Goal: Task Accomplishment & Management: Manage account settings

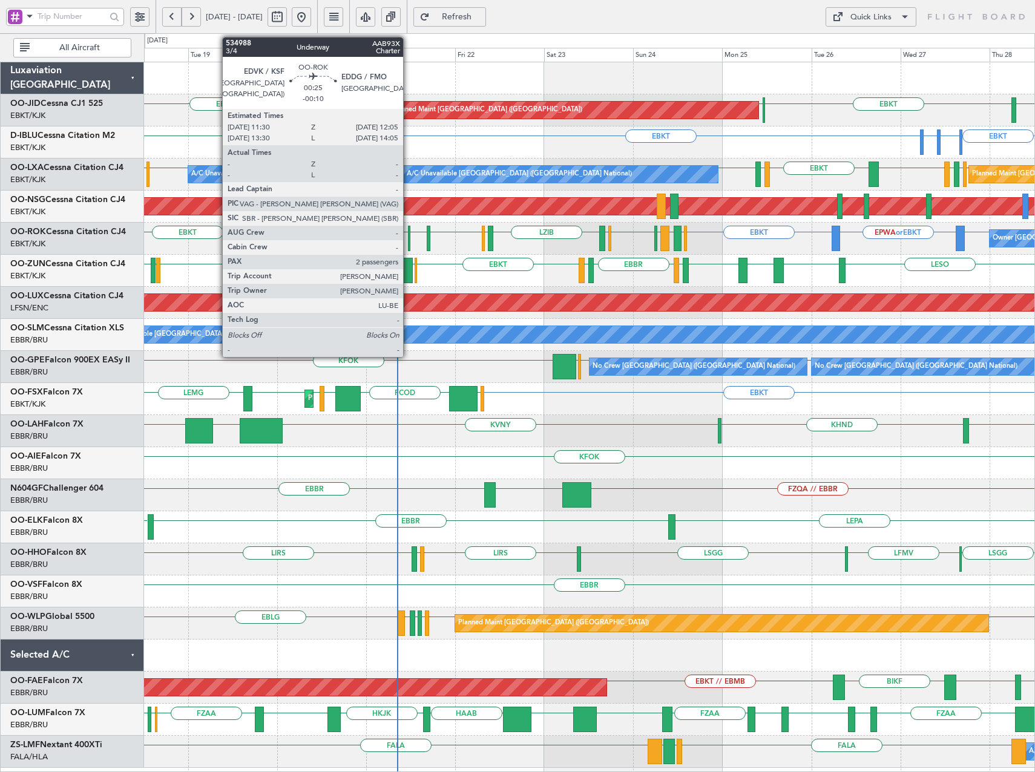
click at [409, 240] on div at bounding box center [409, 238] width 2 height 25
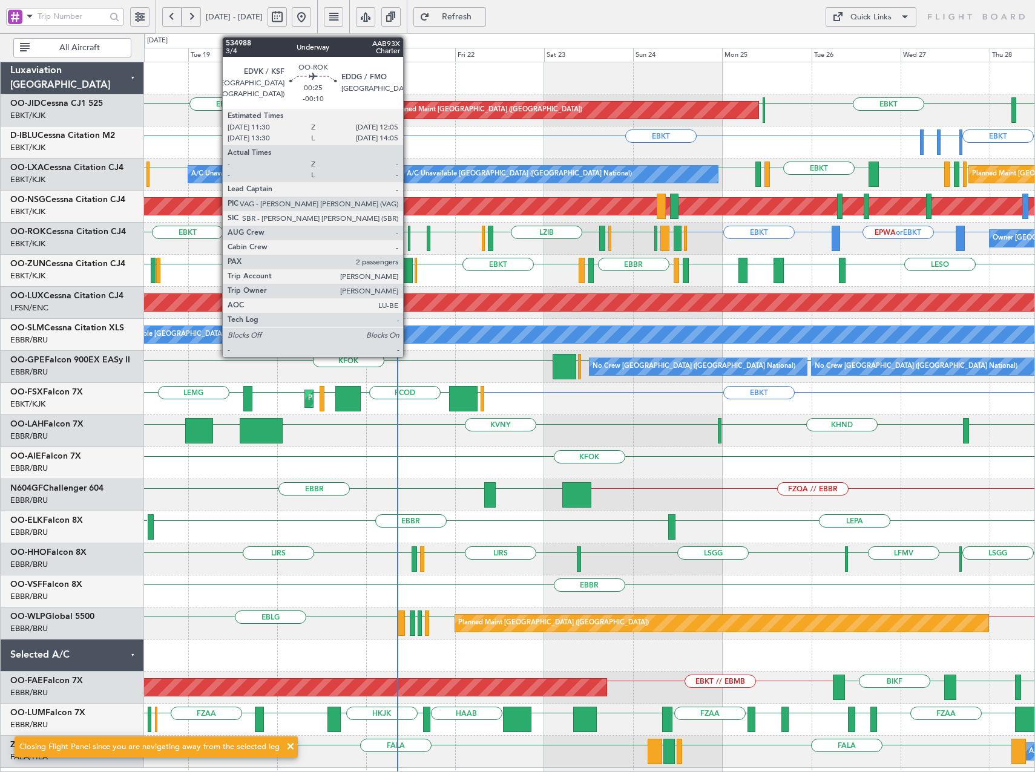
click at [409, 245] on div at bounding box center [409, 238] width 2 height 25
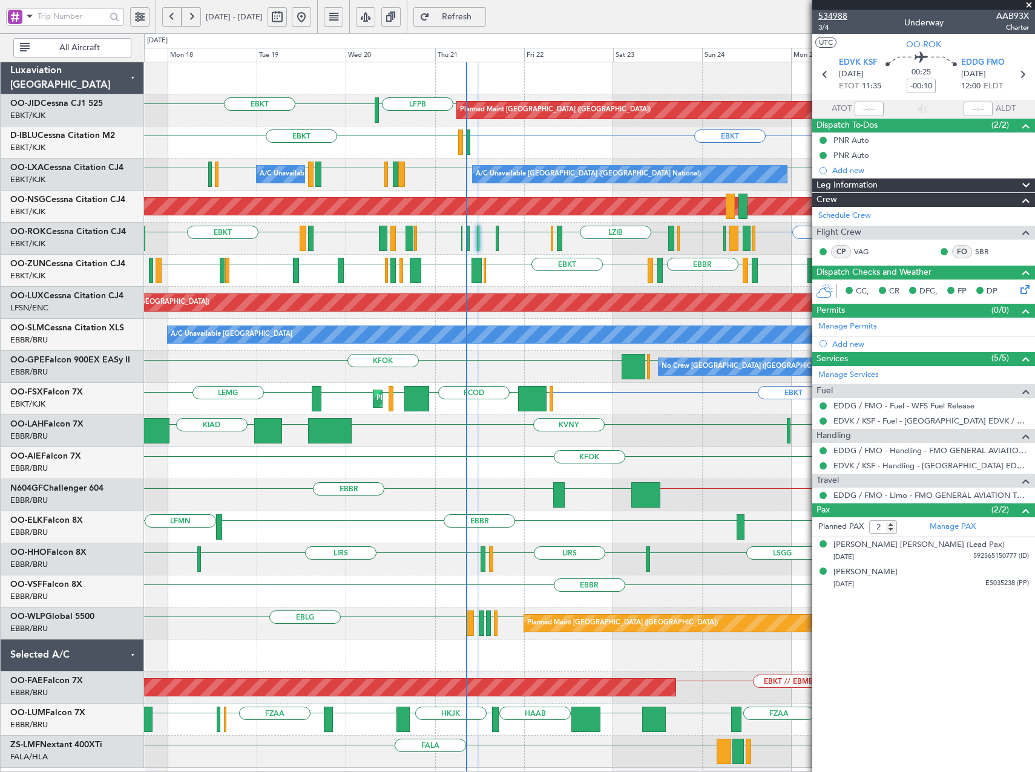
click at [834, 13] on span "534988" at bounding box center [832, 16] width 29 height 13
click at [482, 19] on span "Refresh" at bounding box center [457, 17] width 50 height 8
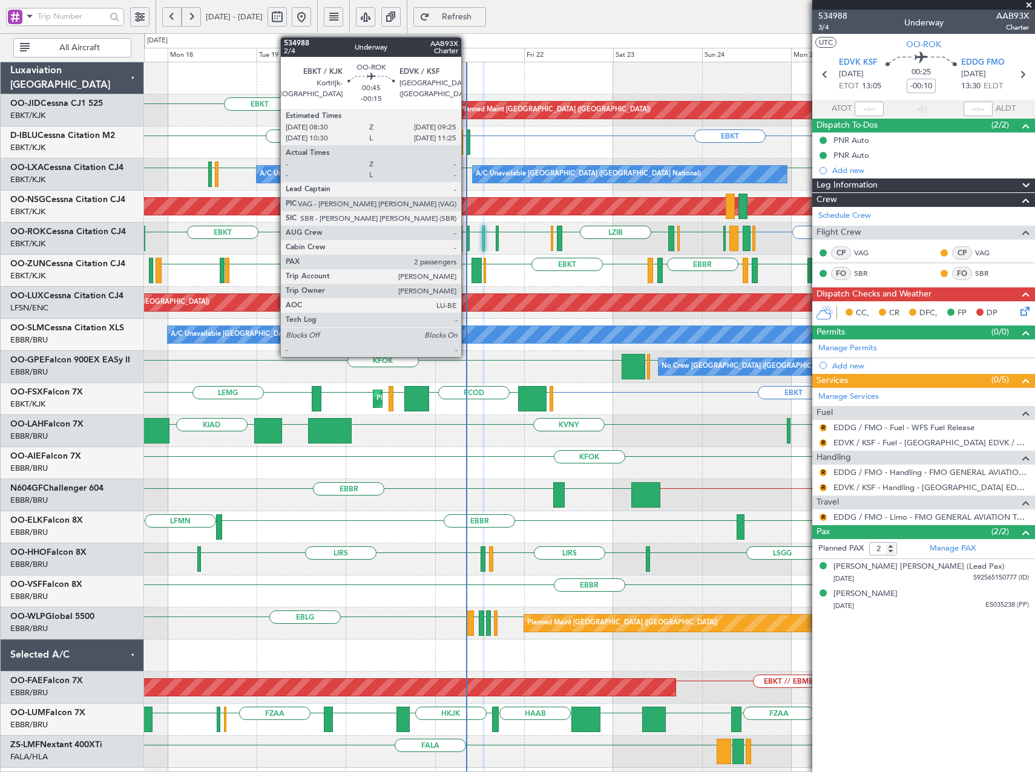
click at [467, 235] on div at bounding box center [468, 238] width 4 height 25
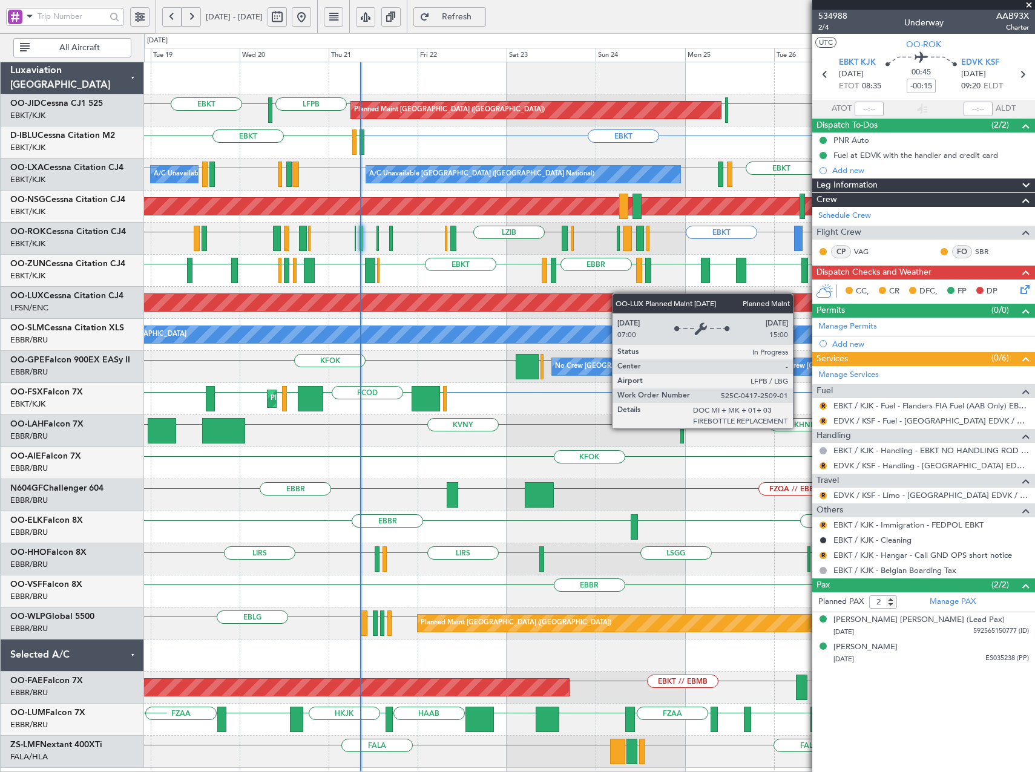
click at [562, 295] on div "Planned Maint Paris (Le Bourget) EBKT LFPB EBKT LFPB EBKT EHAM or EBKT ELLX or …" at bounding box center [589, 415] width 890 height 706
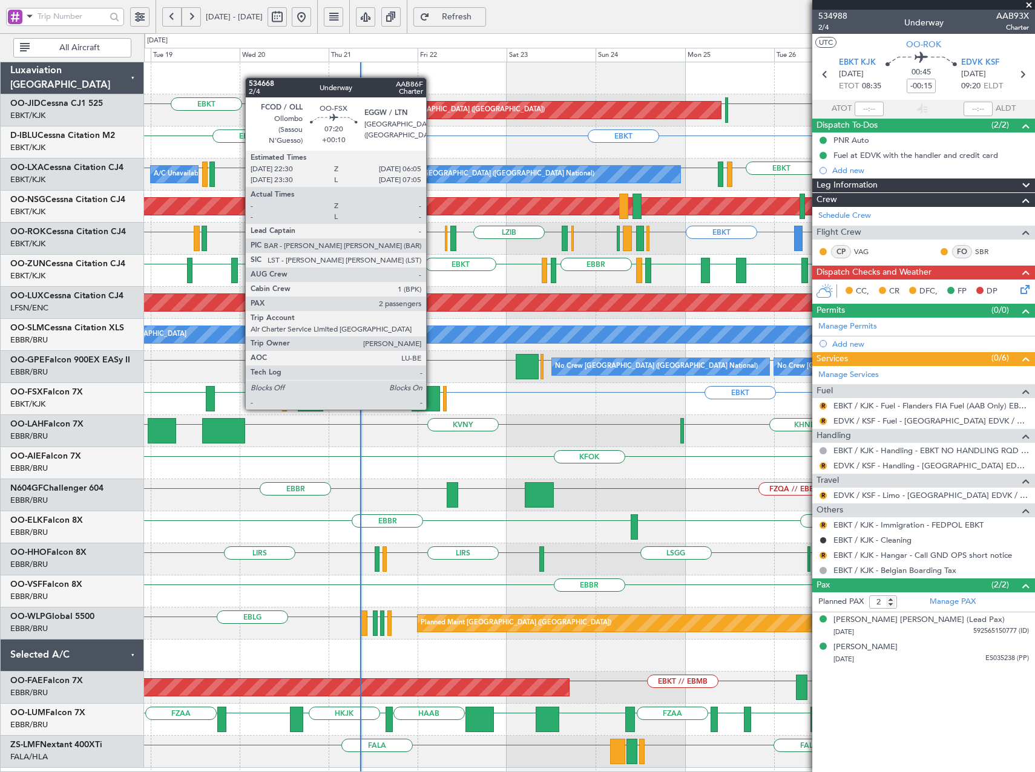
click at [432, 398] on div at bounding box center [426, 398] width 28 height 25
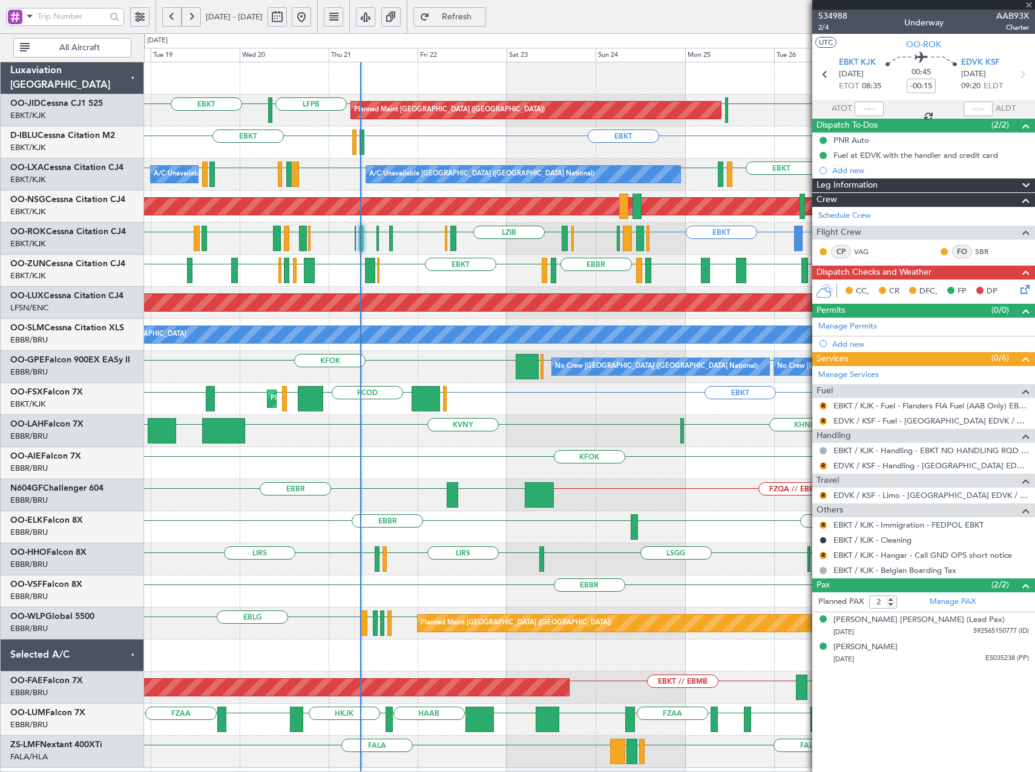
type input "+00:10"
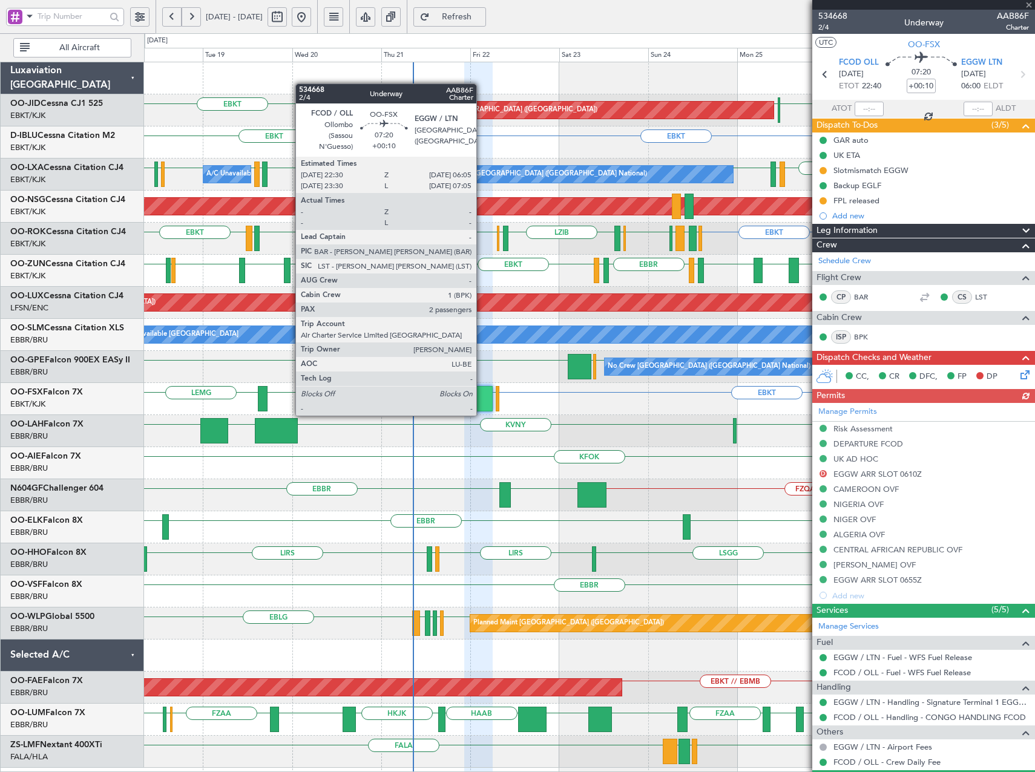
click at [482, 404] on div at bounding box center [478, 398] width 28 height 25
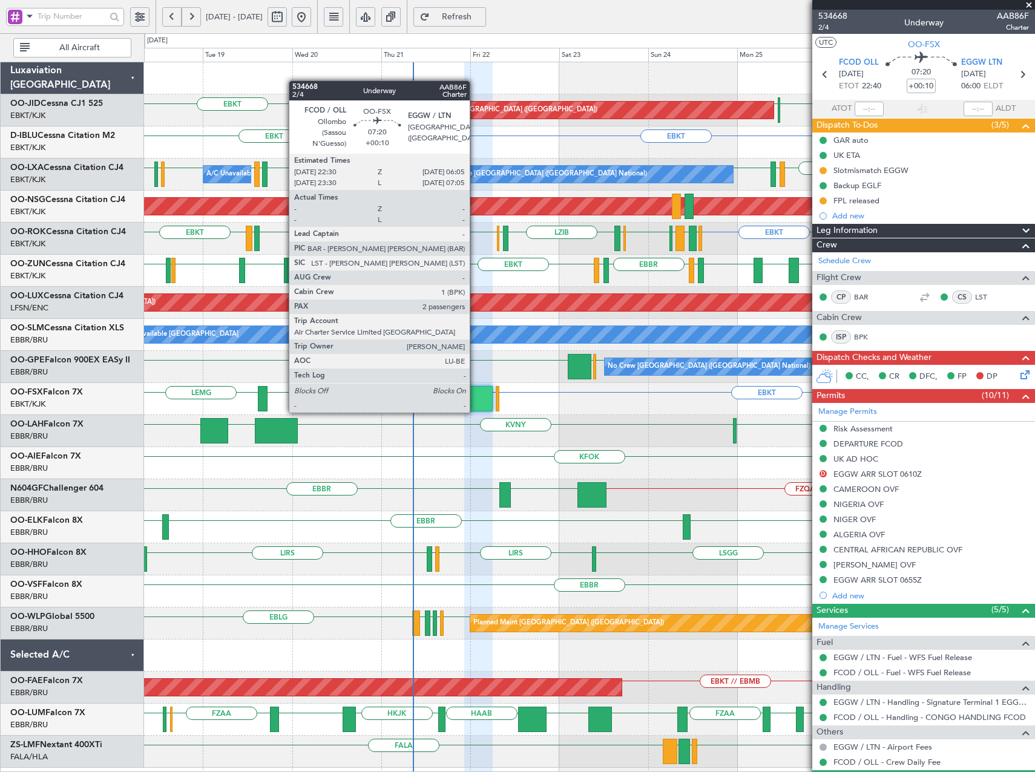
click at [475, 401] on div at bounding box center [478, 398] width 28 height 25
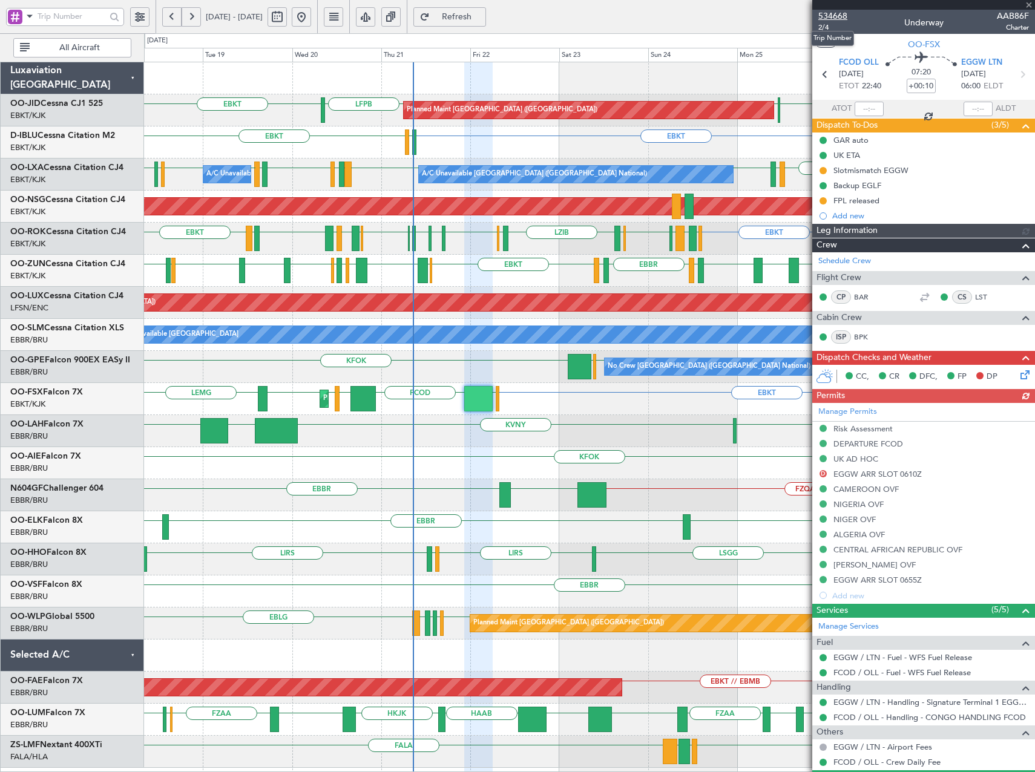
click at [838, 18] on span "534668" at bounding box center [832, 16] width 29 height 13
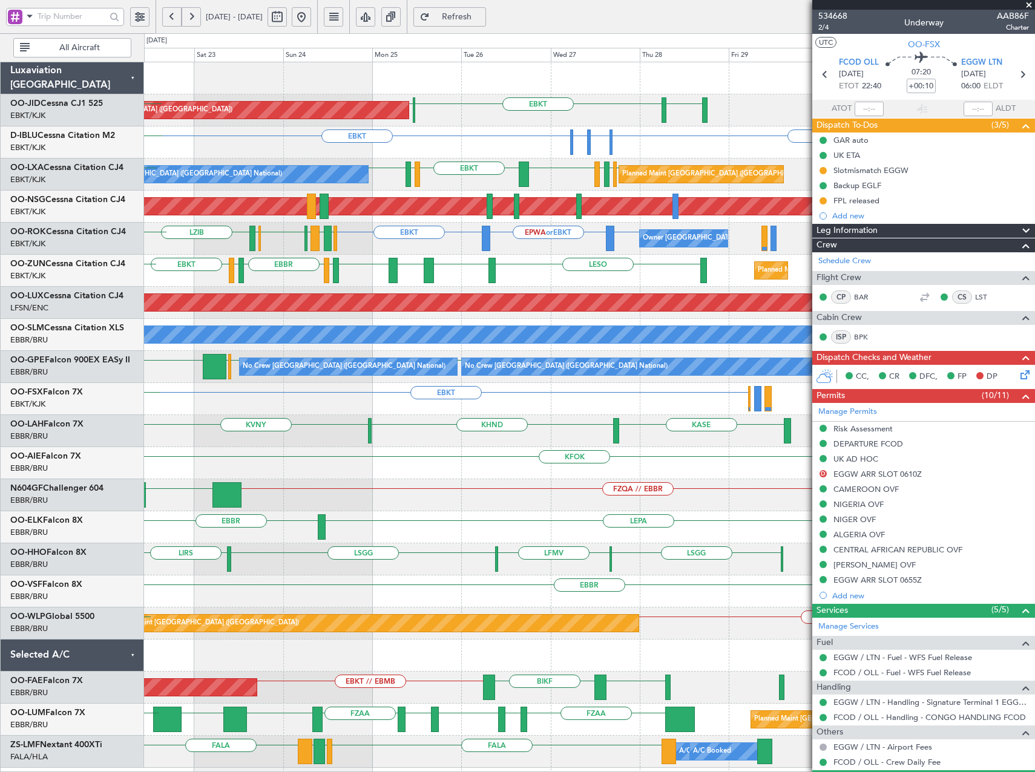
click at [275, 263] on div "EBKT LFPB EGNT Planned Maint Paris (Le Bourget) Planned Maint Kortrijk-Wevelgem…" at bounding box center [589, 415] width 890 height 706
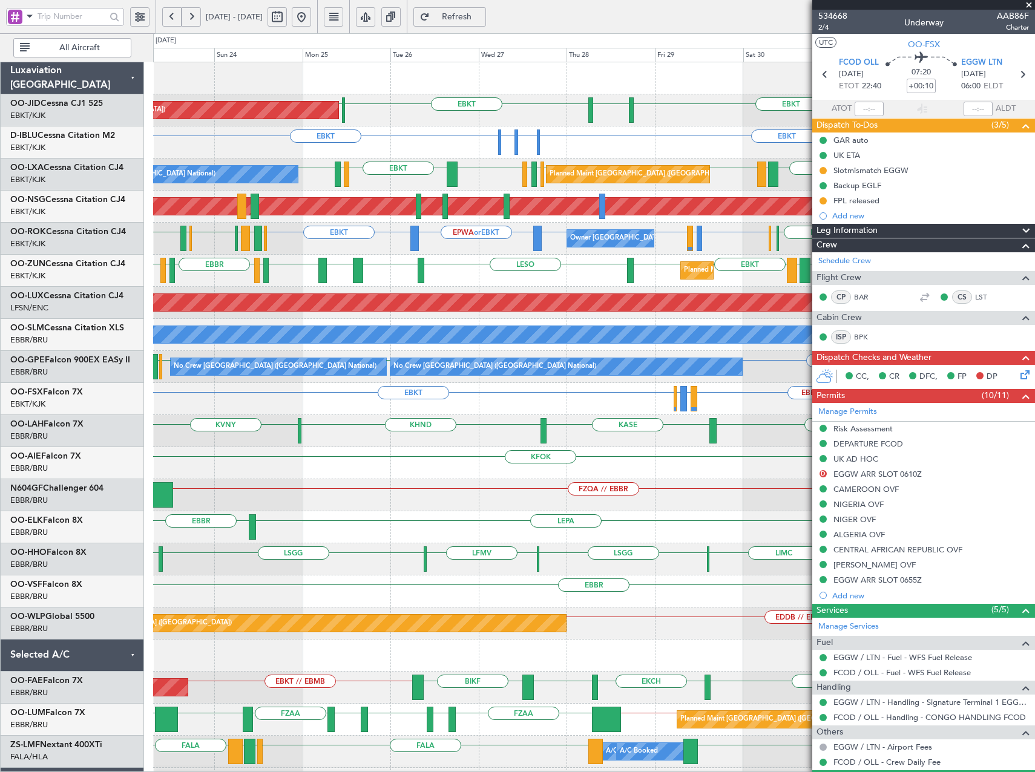
click at [499, 274] on div "Planned Maint Kortrijk-Wevelgem EBKT LESO EBKT LEBZ EBKT LOWS EBBR LFBD EBKT EG…" at bounding box center [593, 271] width 881 height 32
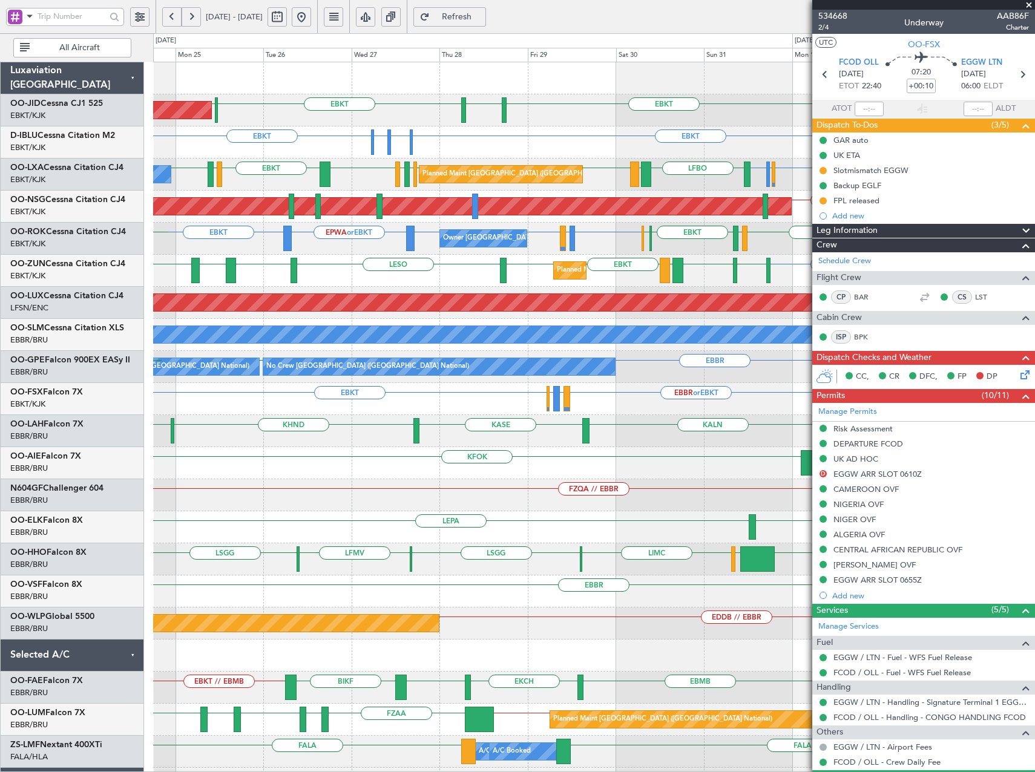
click at [473, 286] on div "Planned Maint Kortrijk-Wevelgem EBKT LESO EBKT LEBZ EBKT EGGD EBKT LICA EBKT EB…" at bounding box center [593, 271] width 881 height 32
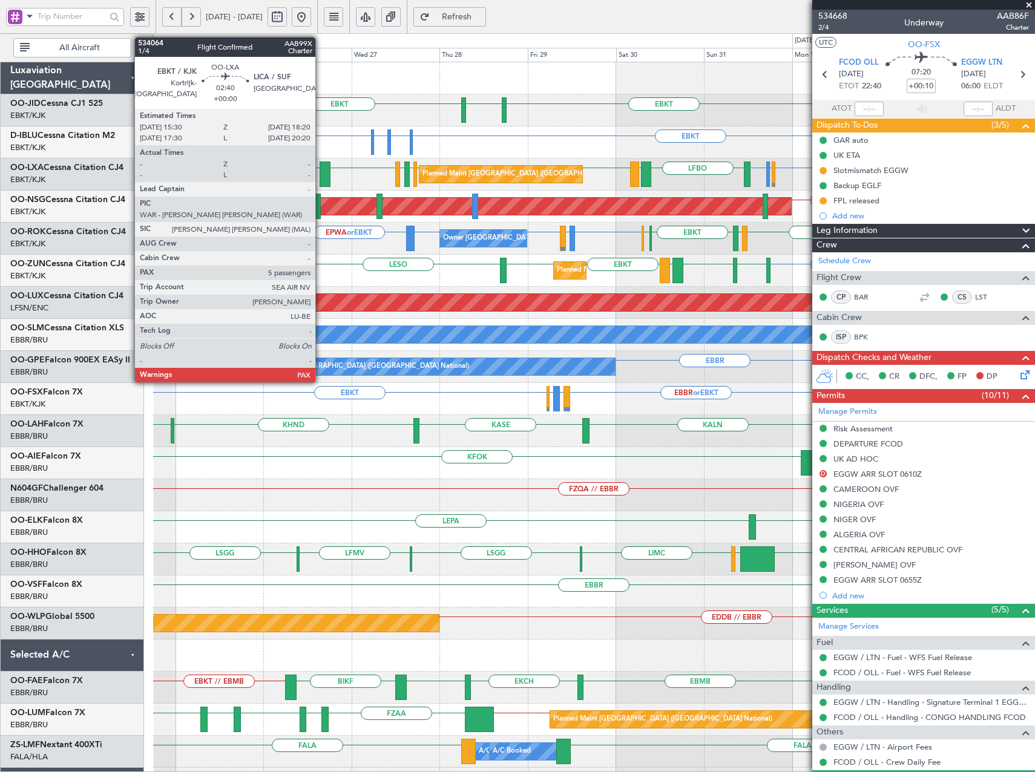
click at [321, 176] on div at bounding box center [325, 174] width 11 height 25
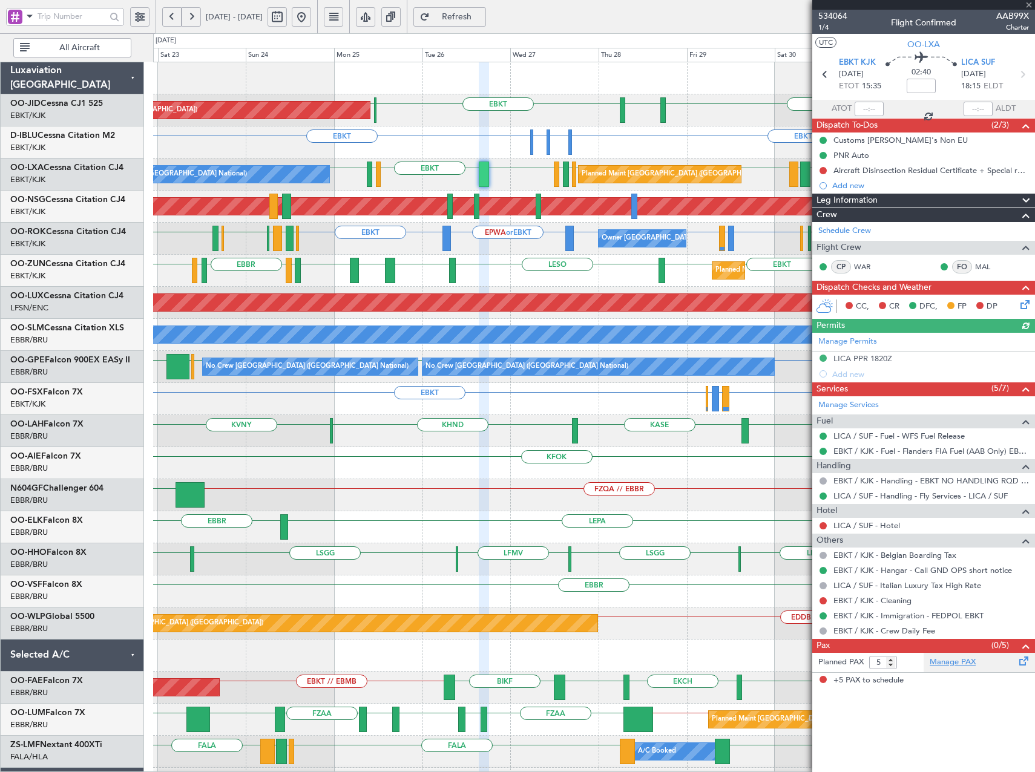
click at [956, 664] on link "Manage PAX" at bounding box center [953, 663] width 46 height 12
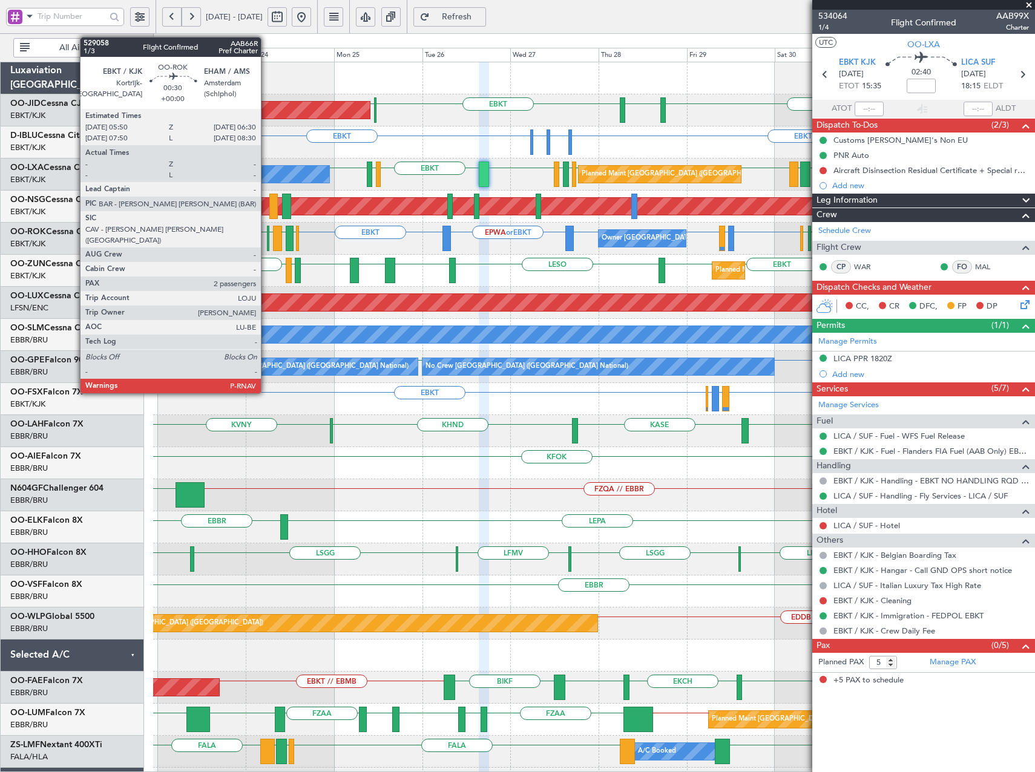
click at [267, 243] on div at bounding box center [268, 238] width 3 height 25
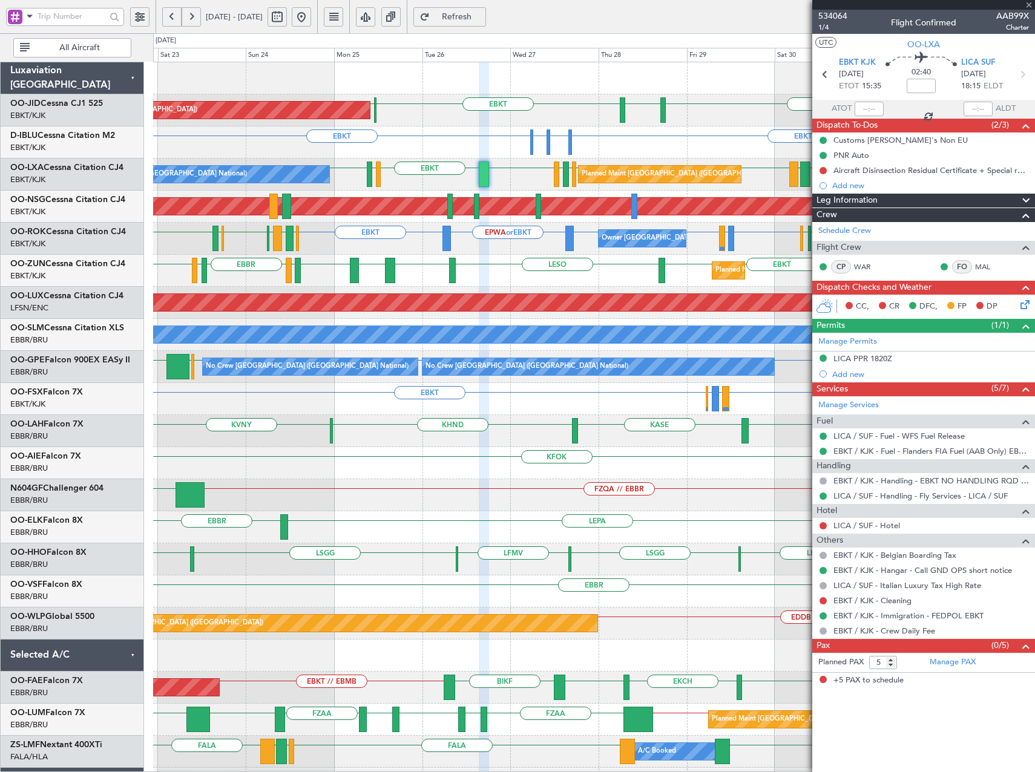
type input "2"
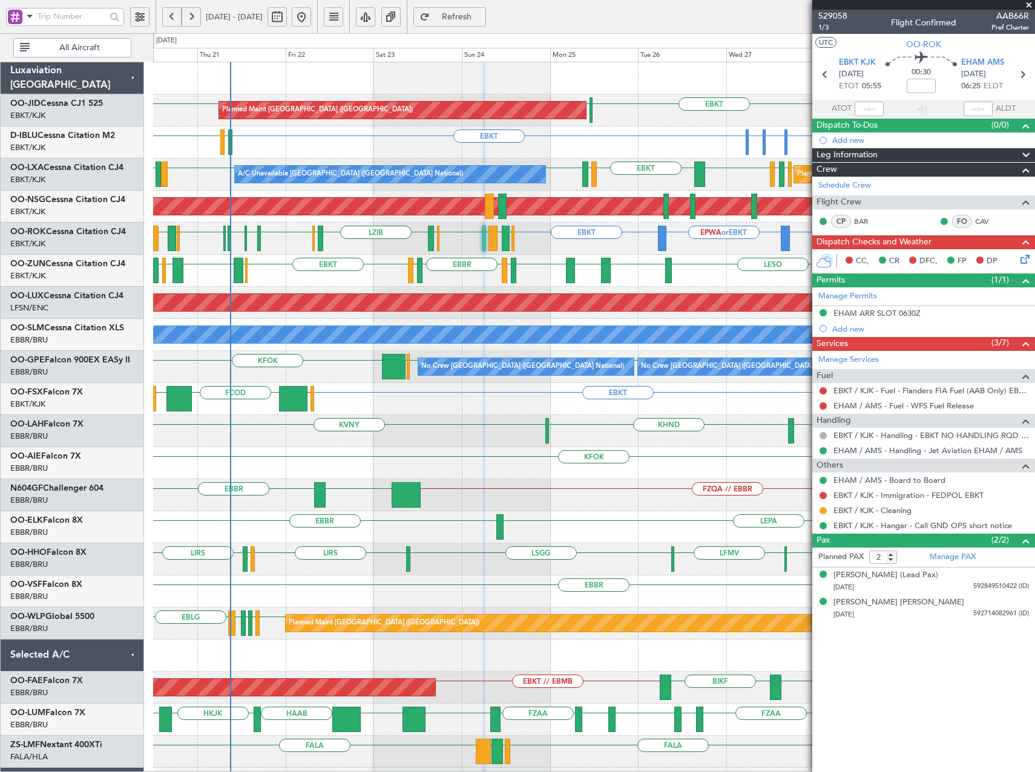
click at [482, 13] on span "Refresh" at bounding box center [457, 17] width 50 height 8
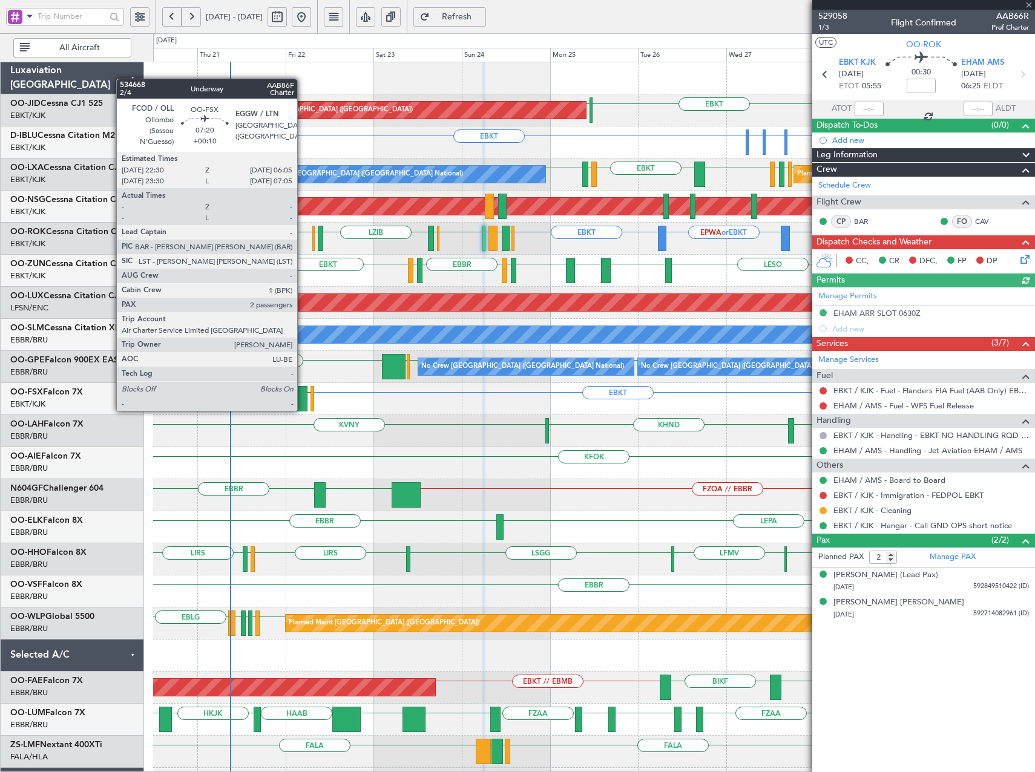
click at [303, 399] on div at bounding box center [293, 398] width 28 height 25
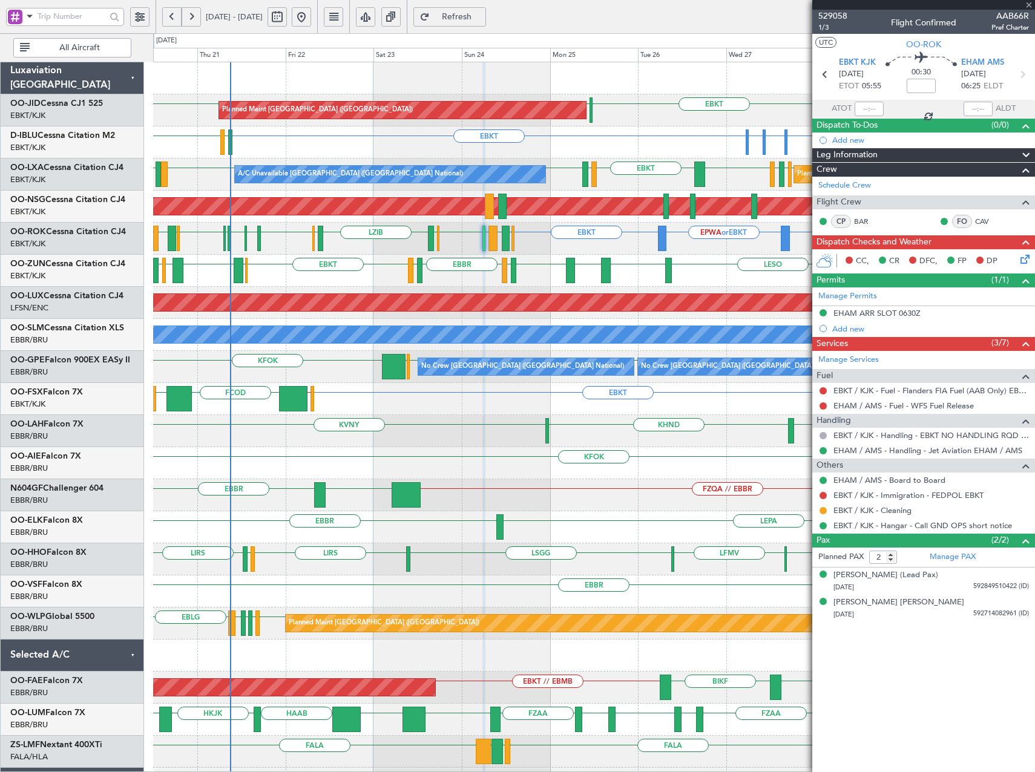
type input "+00:10"
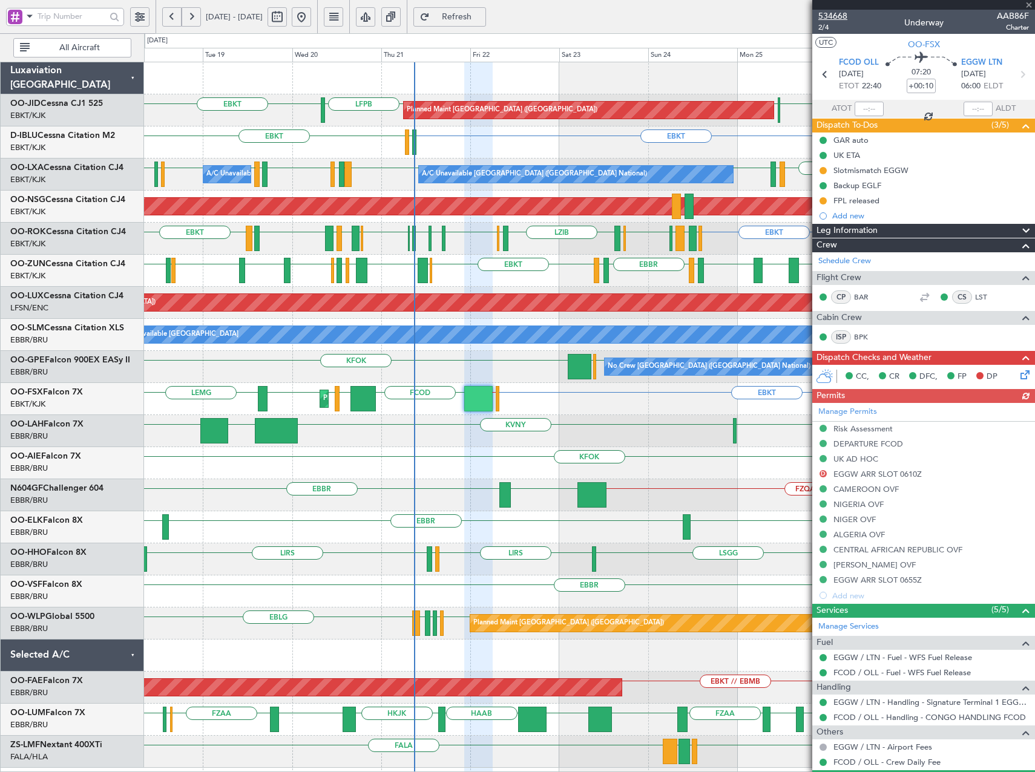
click at [838, 16] on span "534668" at bounding box center [832, 16] width 29 height 13
click at [477, 16] on span "Refresh" at bounding box center [457, 17] width 50 height 8
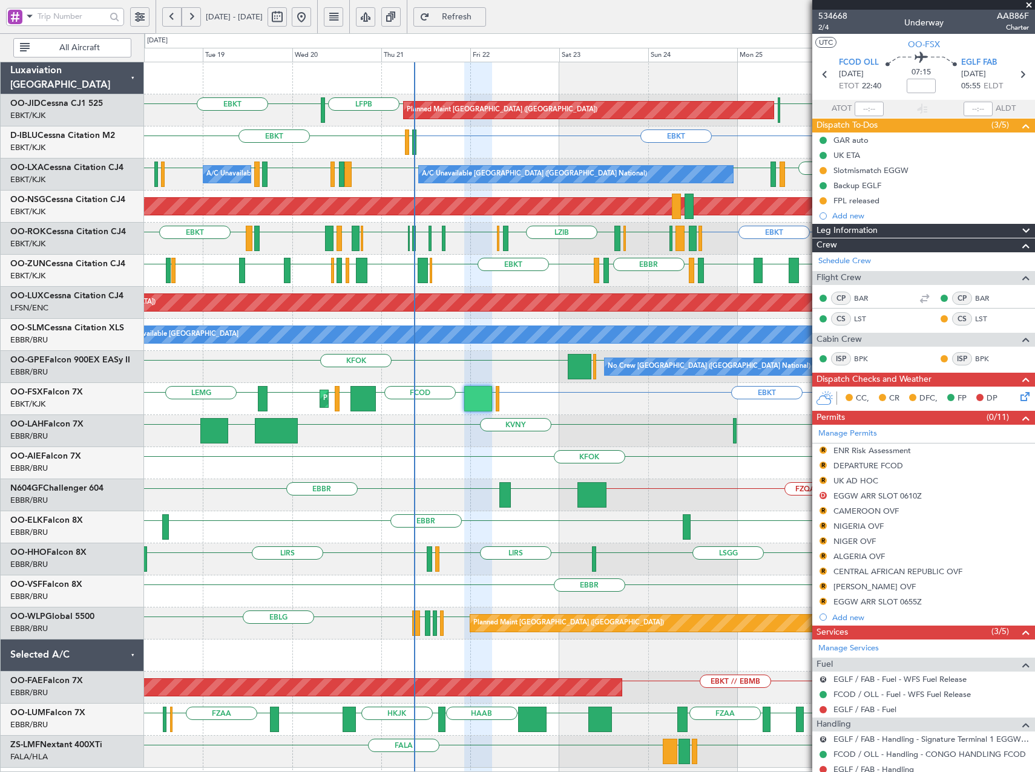
drag, startPoint x: 504, startPoint y: 15, endPoint x: 496, endPoint y: 20, distance: 10.1
click at [482, 15] on span "Refresh" at bounding box center [457, 17] width 50 height 8
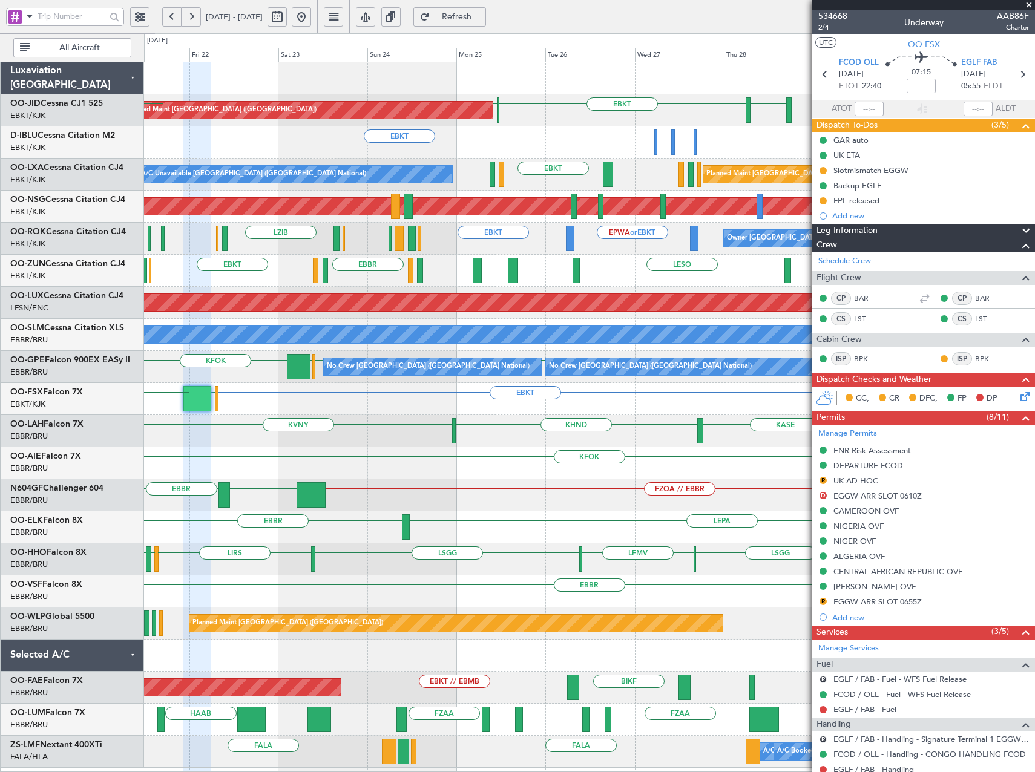
click at [435, 484] on div "EGNT EBKT LFPB Planned Maint Paris (Le Bourget) LFPB Planned Maint Kortrijk-Wev…" at bounding box center [589, 415] width 890 height 706
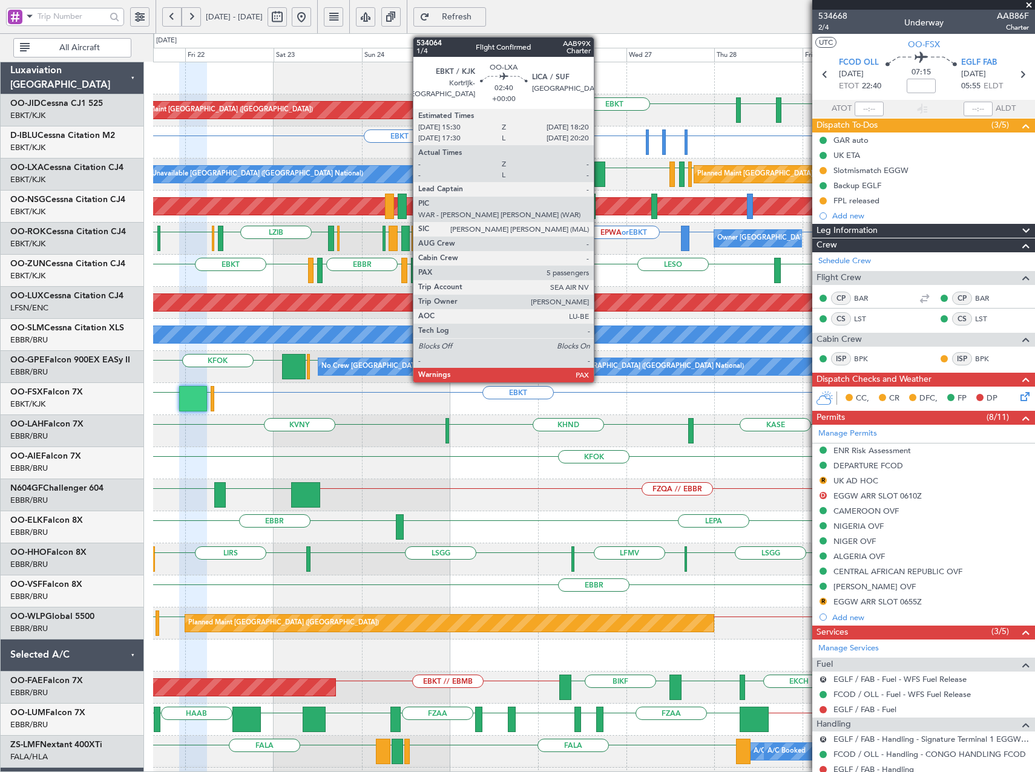
click at [599, 176] on div at bounding box center [599, 174] width 11 height 25
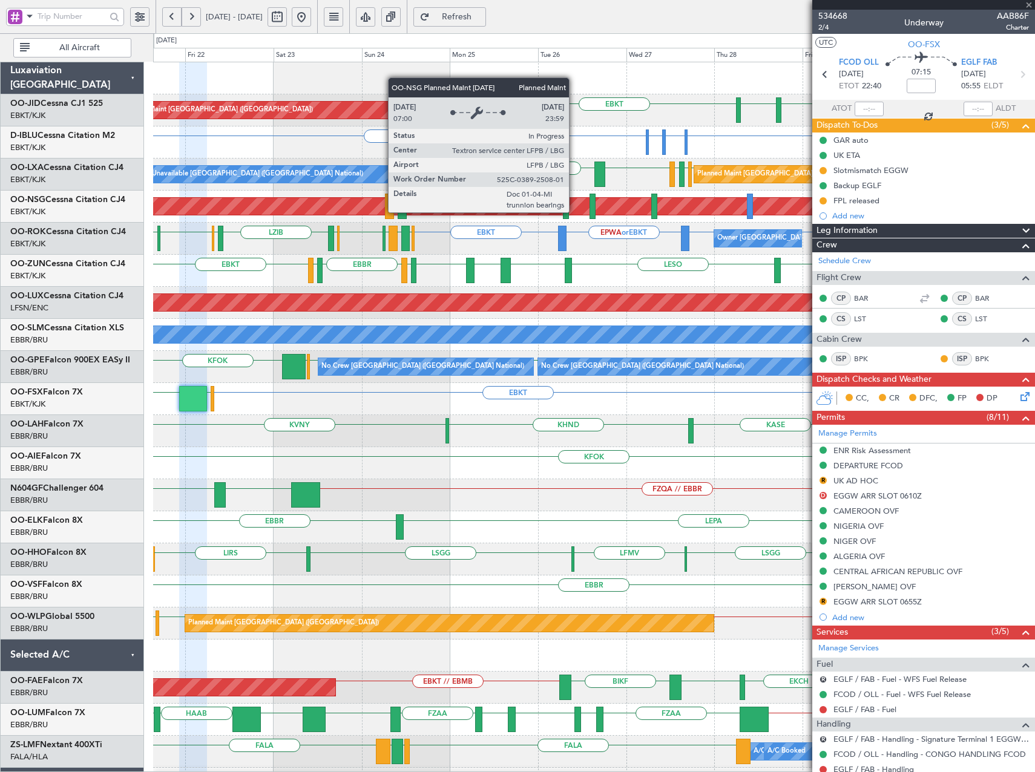
type input "5"
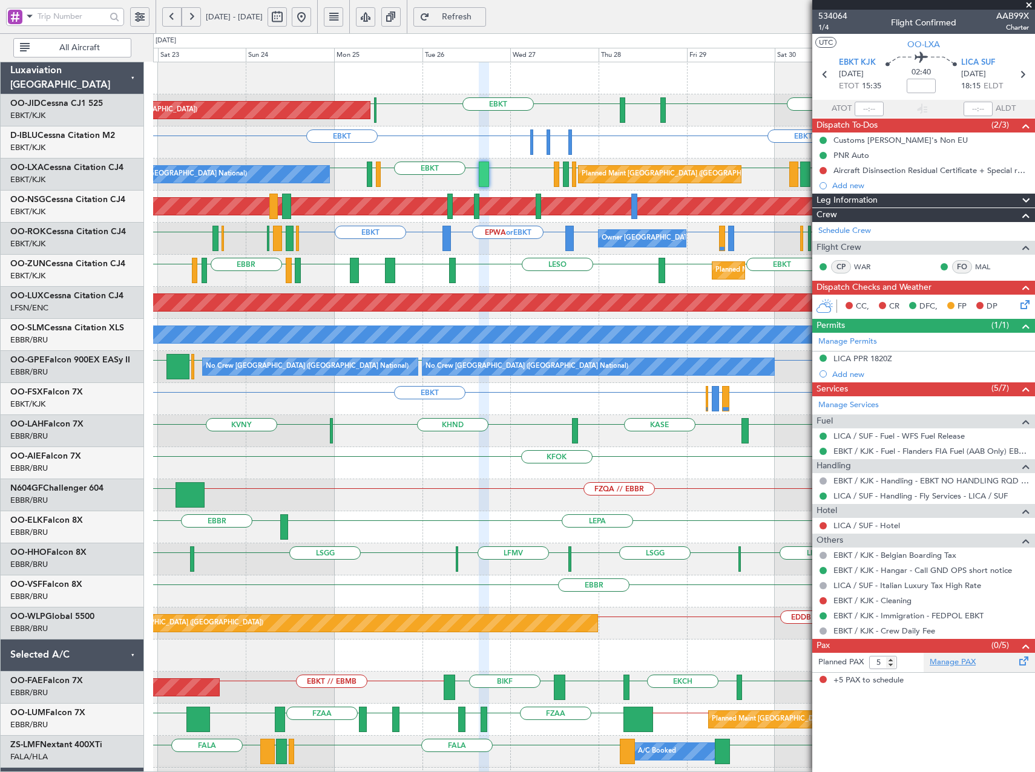
click at [946, 662] on link "Manage PAX" at bounding box center [953, 663] width 46 height 12
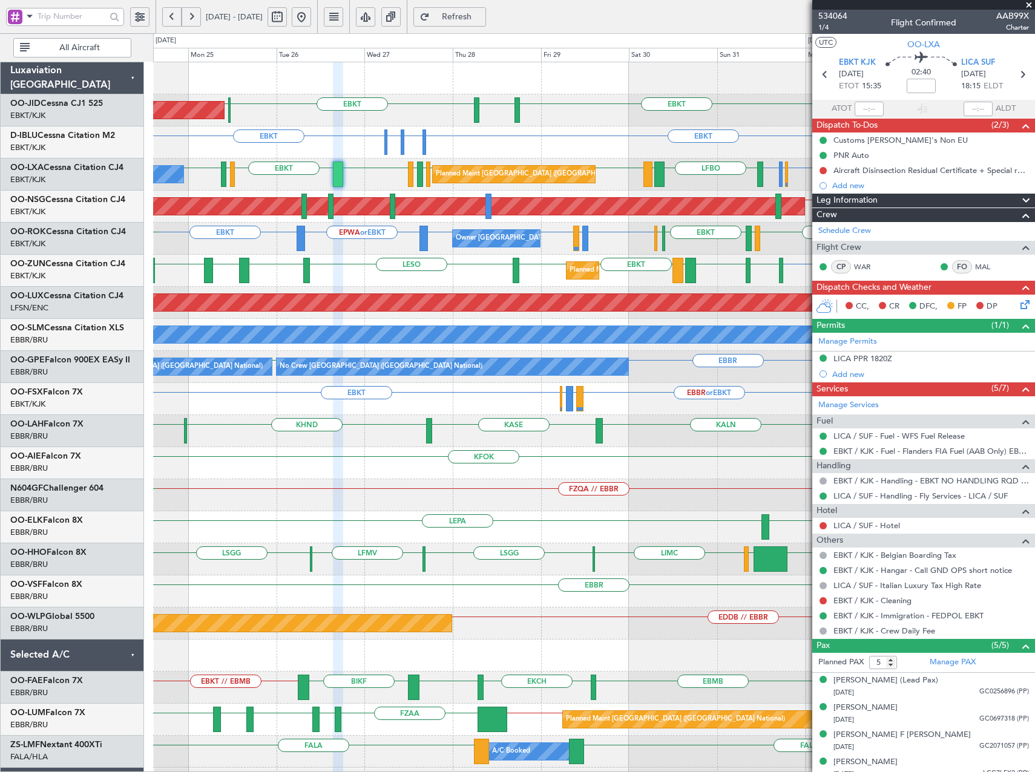
click at [462, 415] on div "EBKT LFPB EBKT EBKT EGNT Planned Maint Paris (Le Bourget) Planned Maint Kortrij…" at bounding box center [593, 463] width 881 height 802
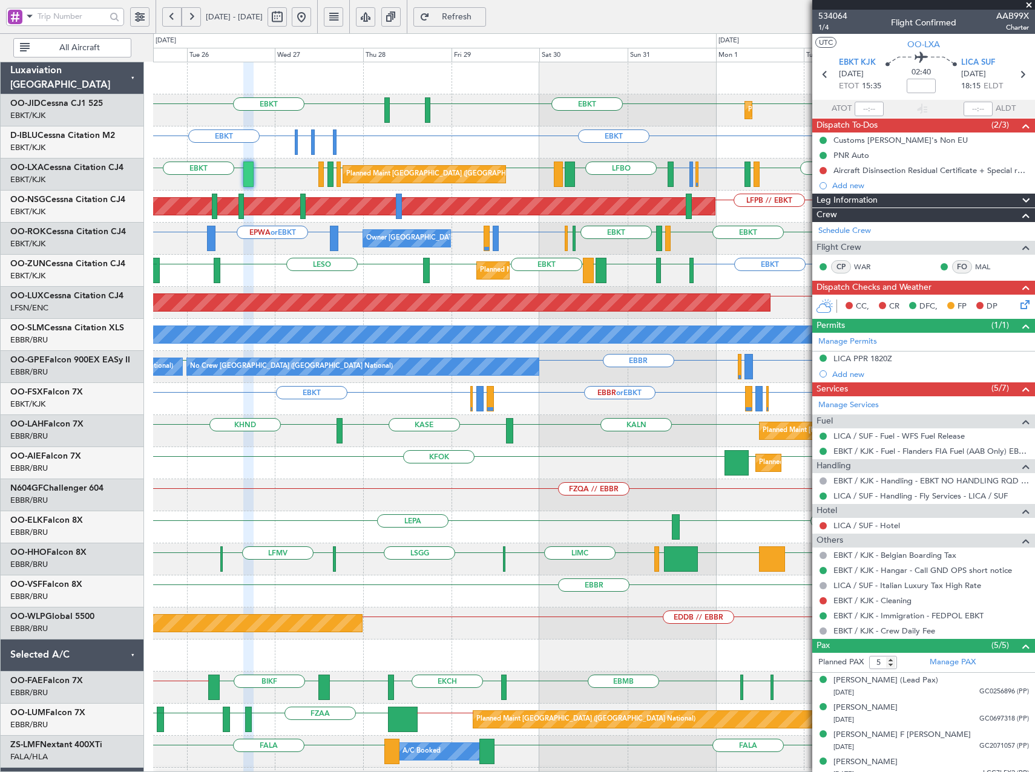
click at [623, 292] on div "Planned Maint Kortrijk-Wevelgem EBKT EBKT EBKT EGNT LFPB Planned Maint Paris (L…" at bounding box center [593, 463] width 881 height 802
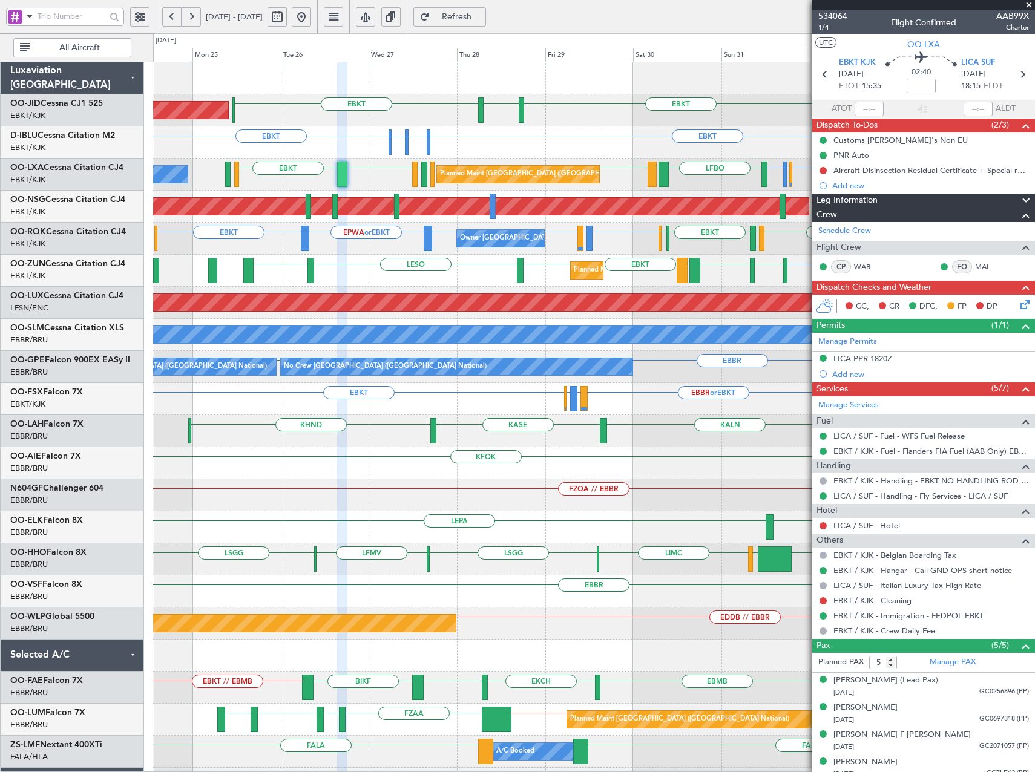
click at [639, 469] on div "Planned Maint London (Farnborough) KFOK EGLF EGLF EBBR" at bounding box center [593, 463] width 881 height 32
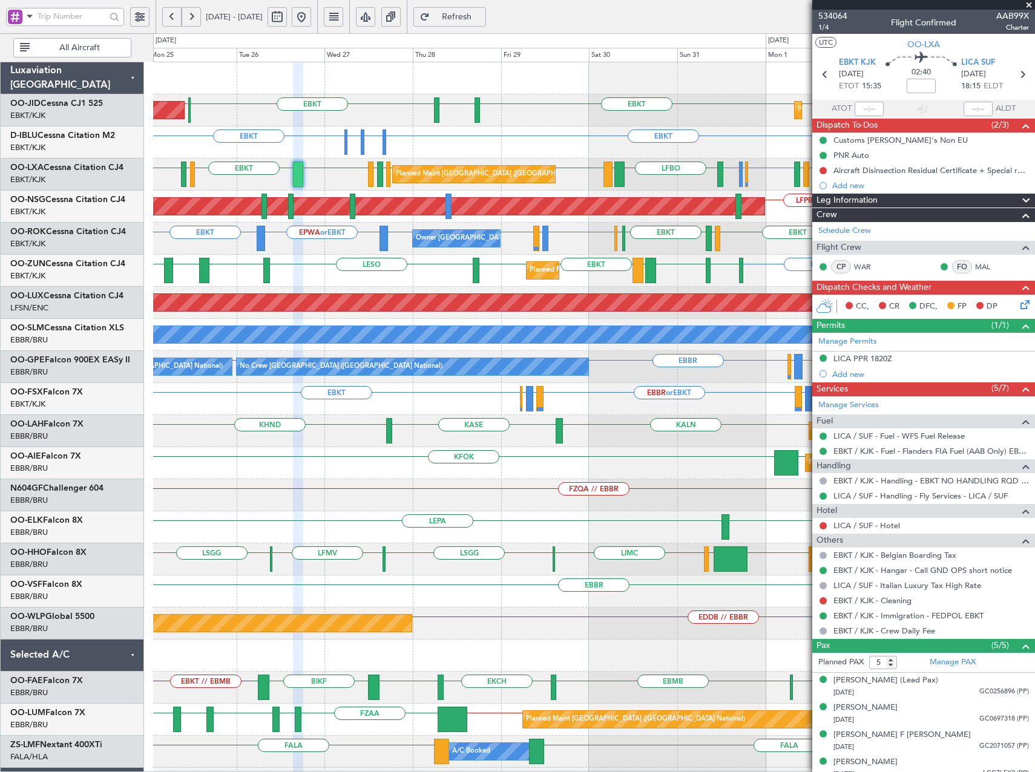
click at [381, 400] on div "EBKT EBKT EBBR or EBKT LIRZ or EBKT EBBR or EBKT LIRZ or EBKT EBBR or EBKT" at bounding box center [593, 399] width 881 height 32
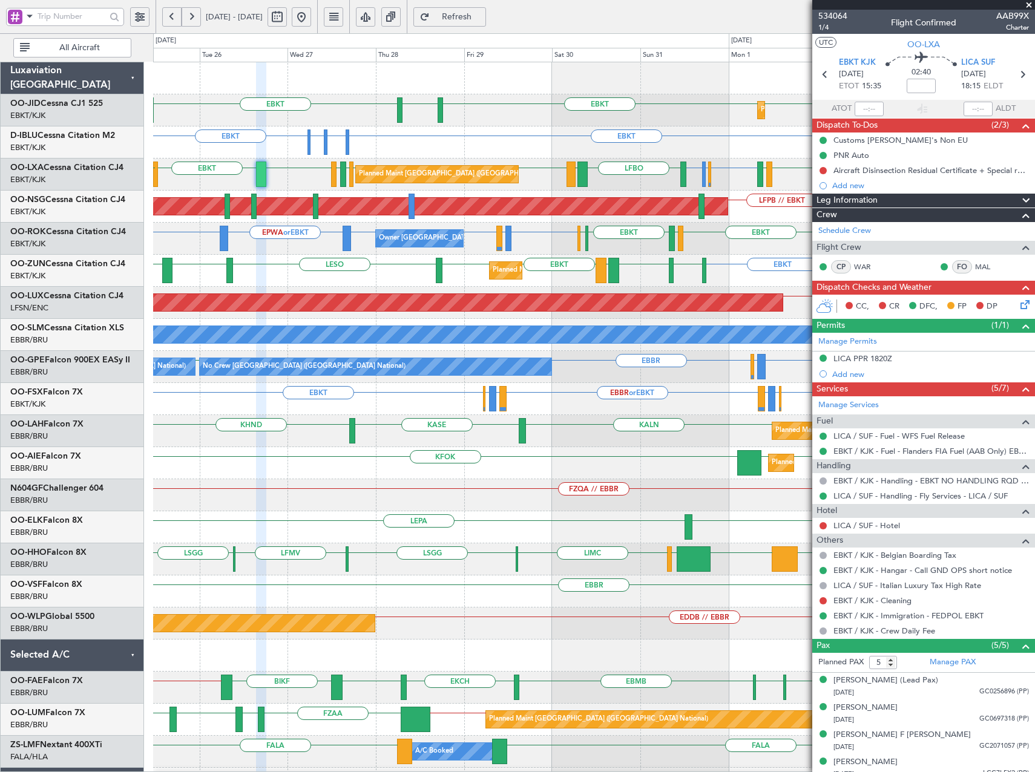
click at [542, 399] on div "EBKT EBKT EBBR or EBKT LIRZ or EBKT EBBR or EBKT LIRZ or EBKT EBBR or EBKT" at bounding box center [593, 399] width 881 height 32
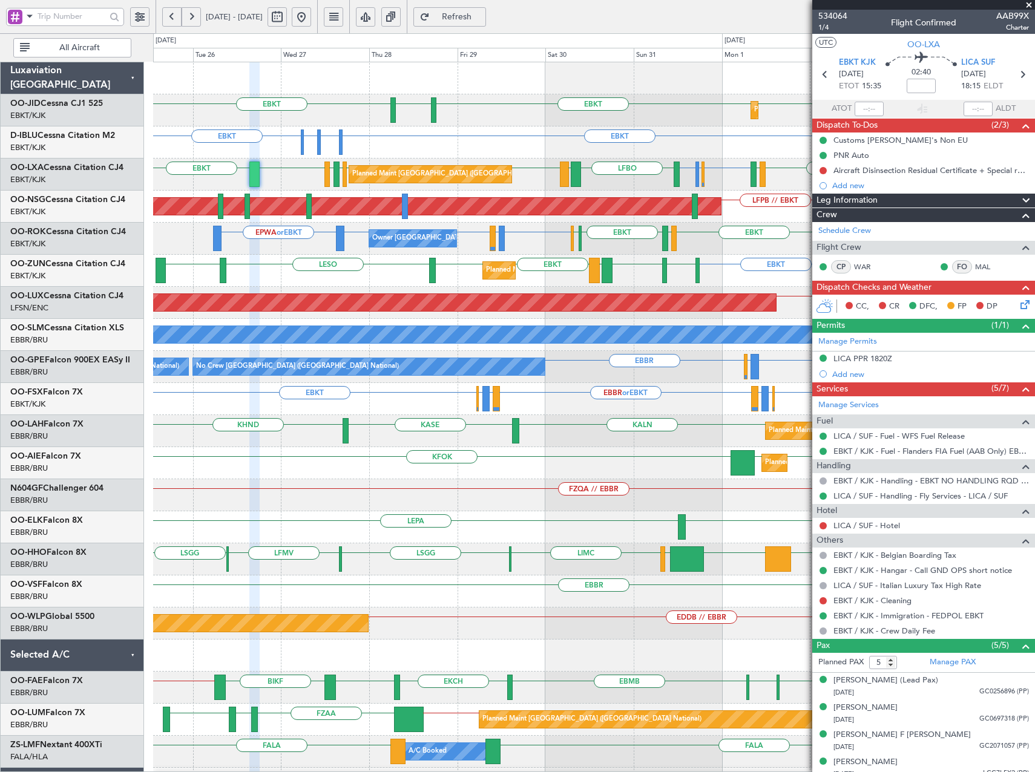
click at [253, 450] on div "Planned Maint Kortrijk-Wevelgem EBKT EBKT EBKT EGNT Planned Maint Paris (Le Bou…" at bounding box center [593, 463] width 881 height 802
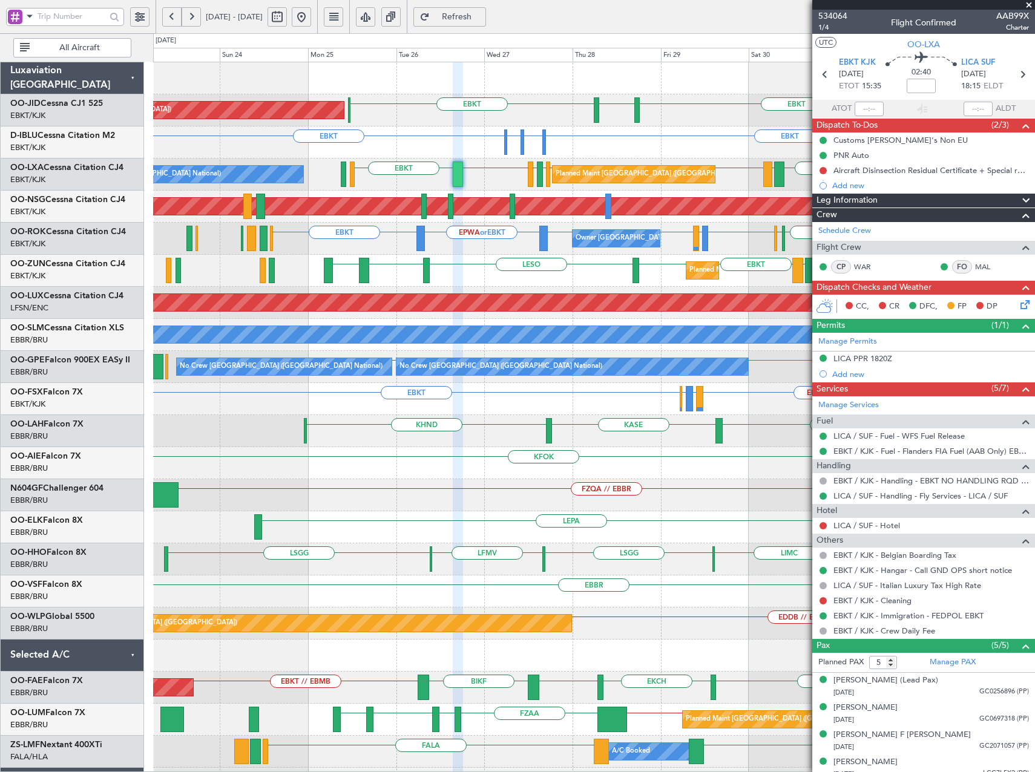
click at [436, 319] on div "Planned Maint Kortrijk-Wevelgem EBKT EBKT EBKT EGNT Planned Maint Paris (Le Bou…" at bounding box center [593, 463] width 881 height 802
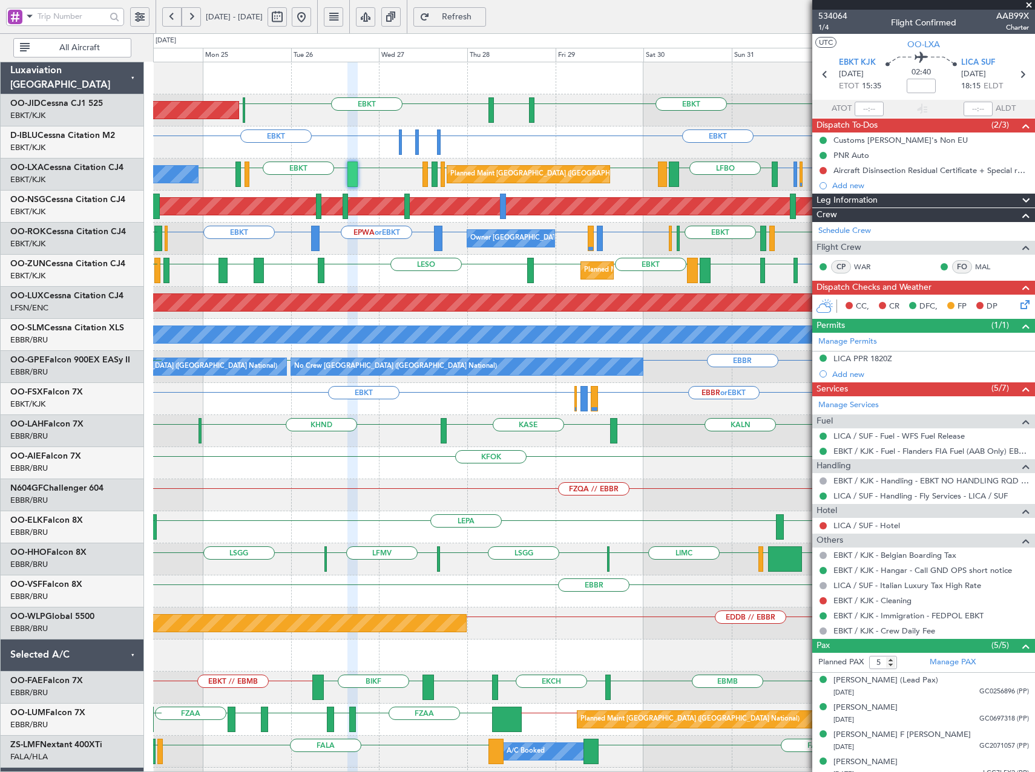
click at [472, 271] on div "EBKT EBKT [GEOGRAPHIC_DATA] EBKT LFPB Planned Maint [GEOGRAPHIC_DATA] ([GEOGRAP…" at bounding box center [593, 463] width 881 height 802
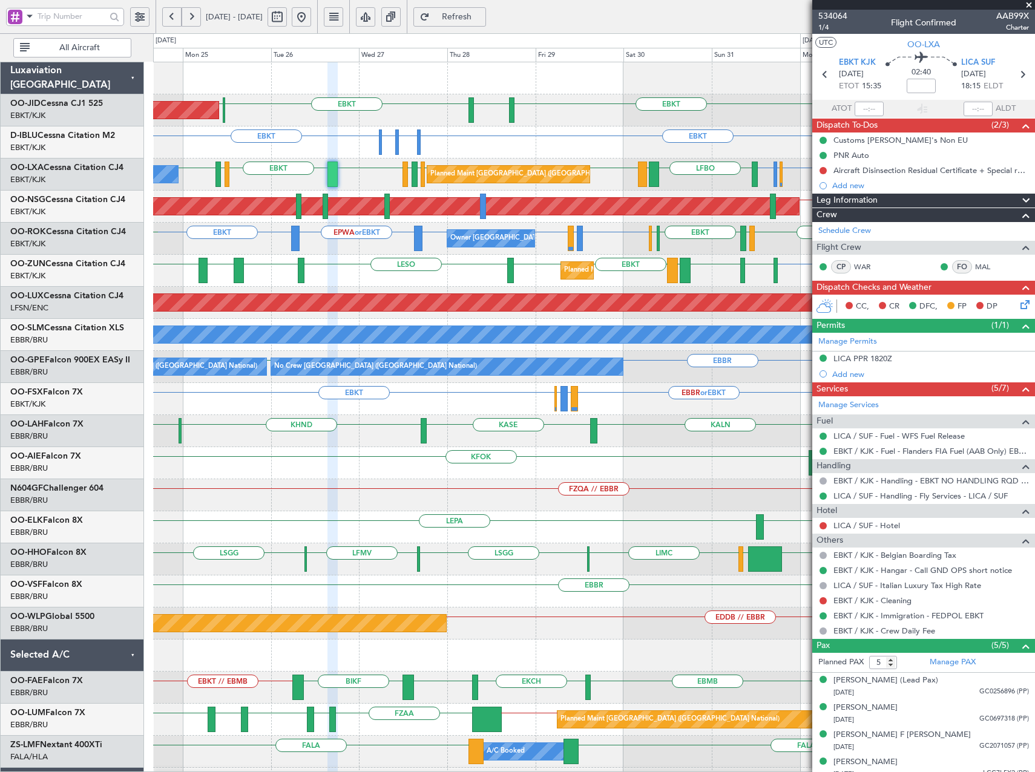
click at [708, 442] on div "KASE KHND KVNY KALN Planned [GEOGRAPHIC_DATA][PERSON_NAME]-[GEOGRAPHIC_DATA][PE…" at bounding box center [593, 431] width 881 height 32
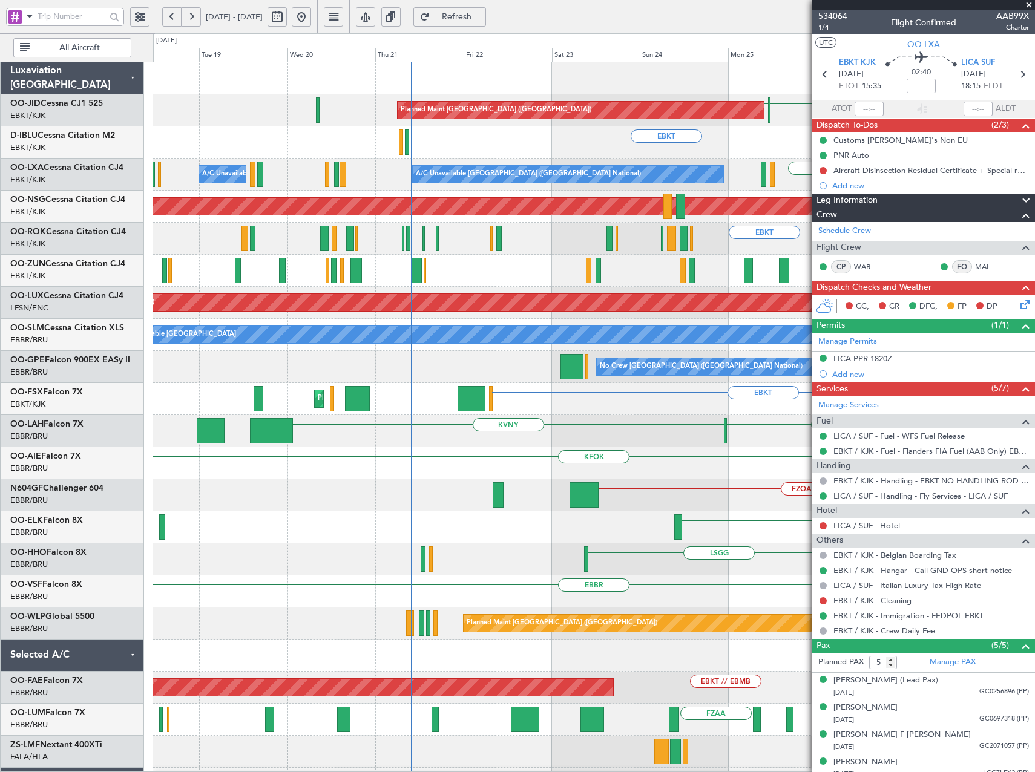
click at [782, 478] on div "Planned Maint [GEOGRAPHIC_DATA] ([GEOGRAPHIC_DATA]) [GEOGRAPHIC_DATA] EBKT LFPB…" at bounding box center [593, 463] width 881 height 802
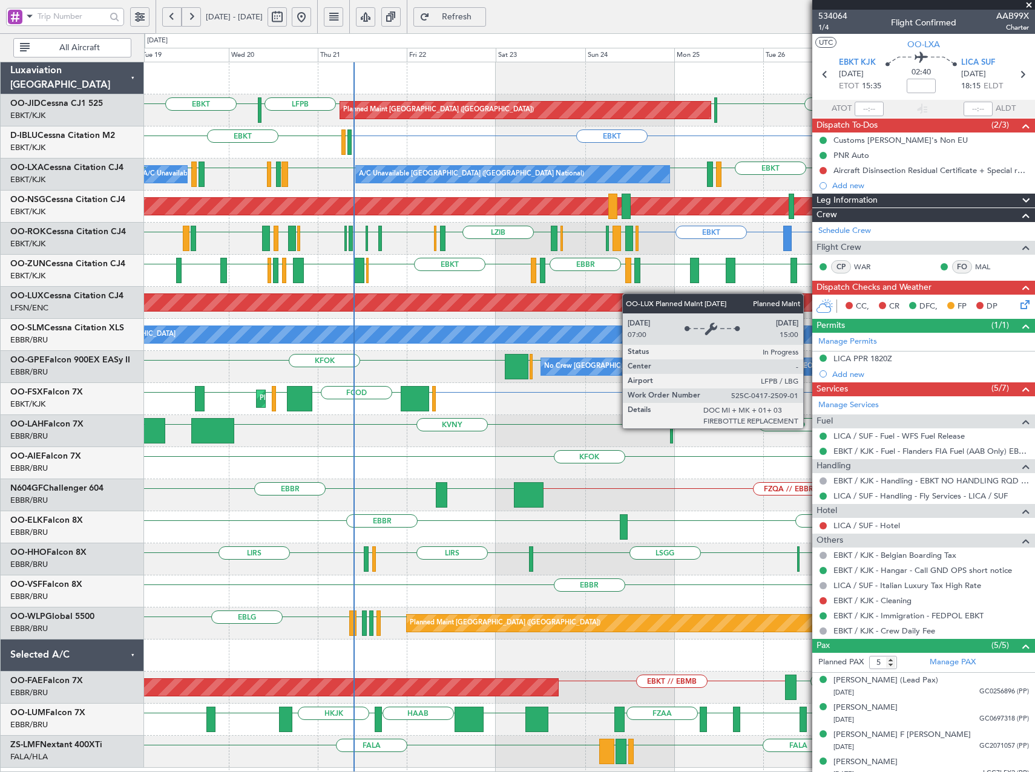
click at [588, 310] on div "Planned Maint [GEOGRAPHIC_DATA] ([GEOGRAPHIC_DATA]) EBKT LFPB [GEOGRAPHIC_DATA]…" at bounding box center [589, 415] width 890 height 706
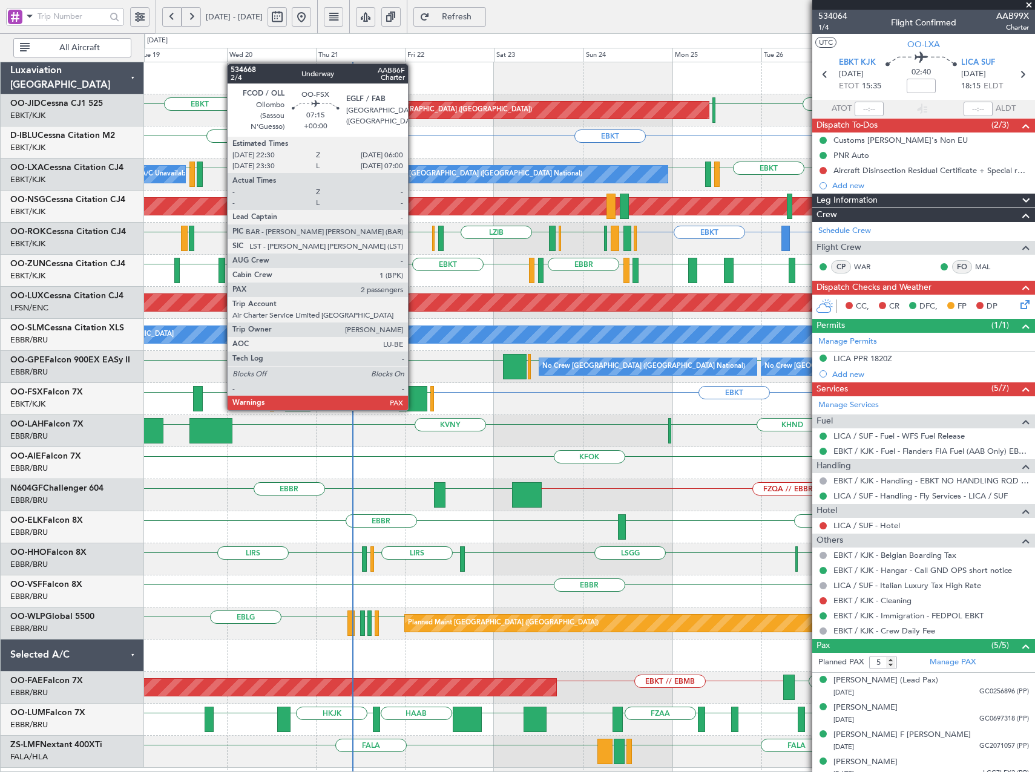
click at [413, 398] on div at bounding box center [413, 398] width 28 height 25
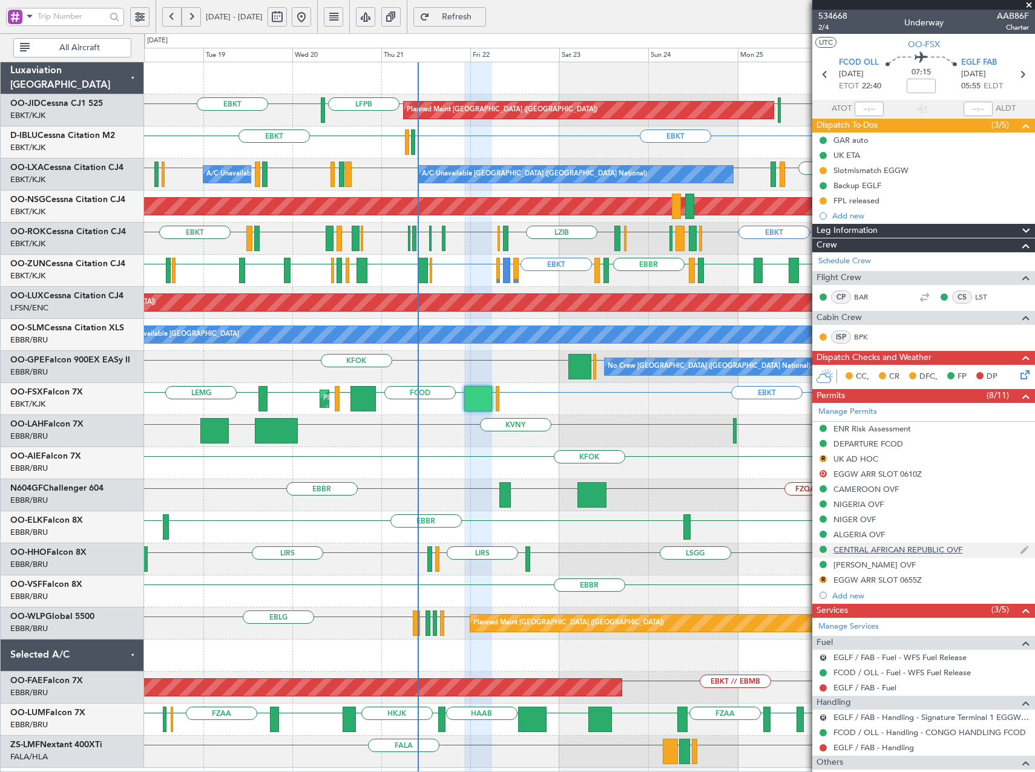
scroll to position [93, 0]
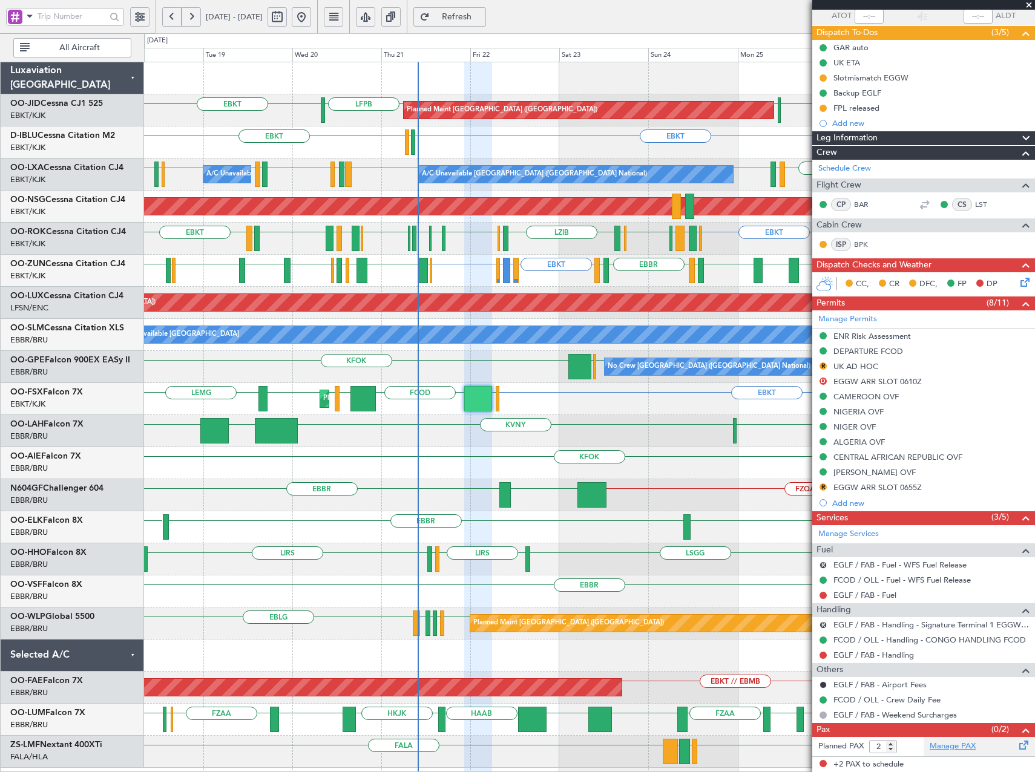
click at [954, 748] on link "Manage PAX" at bounding box center [953, 747] width 46 height 12
click at [479, 13] on span "Refresh" at bounding box center [457, 17] width 50 height 8
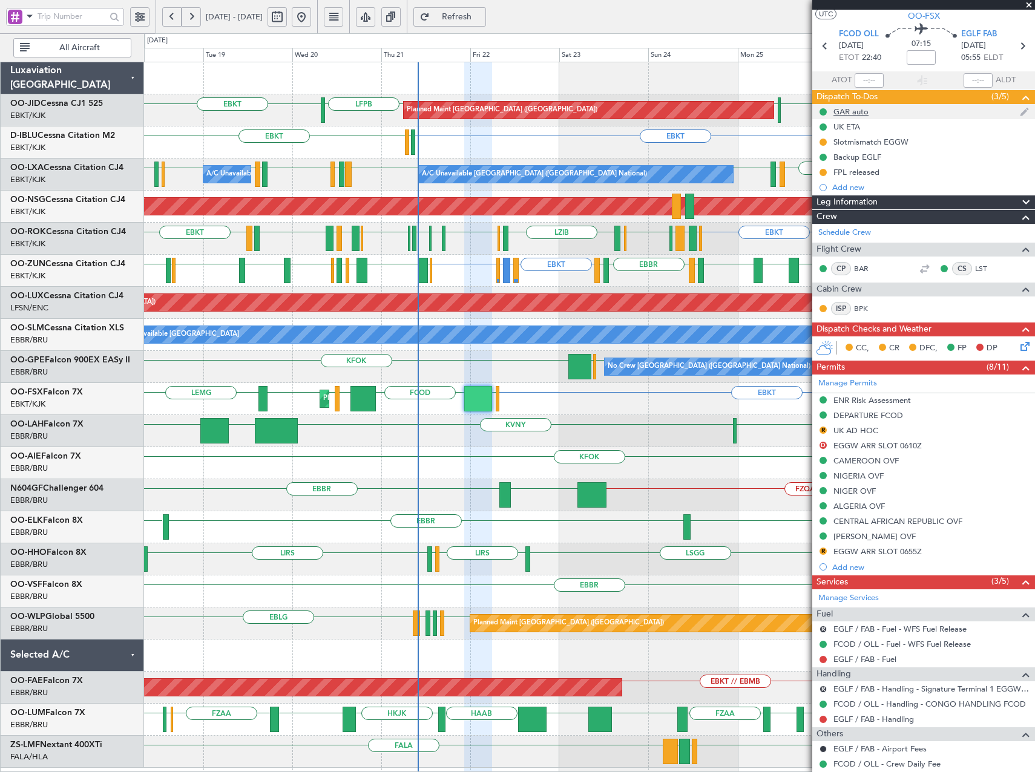
scroll to position [0, 0]
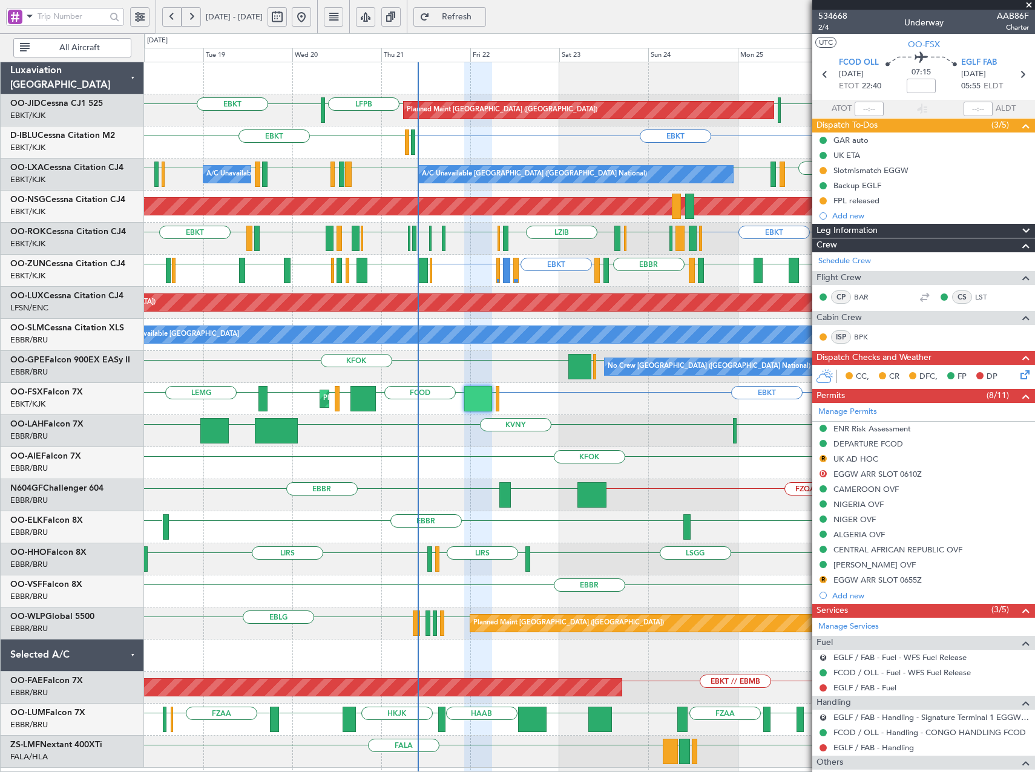
click at [1030, 2] on span at bounding box center [1029, 5] width 12 height 11
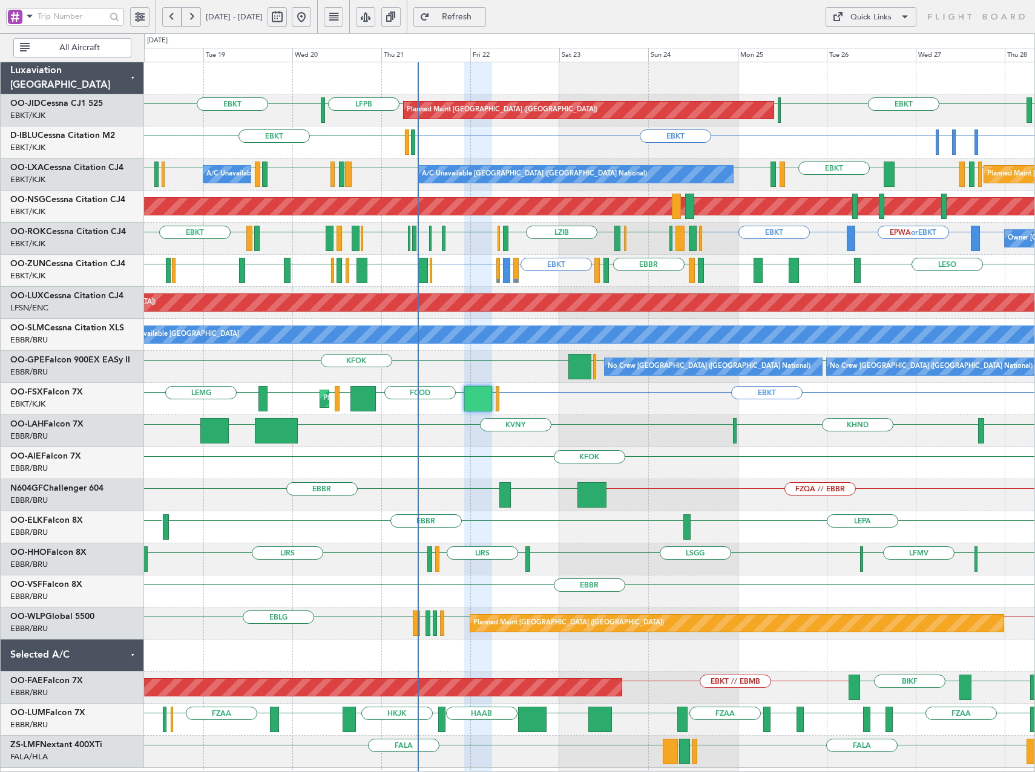
type input "0"
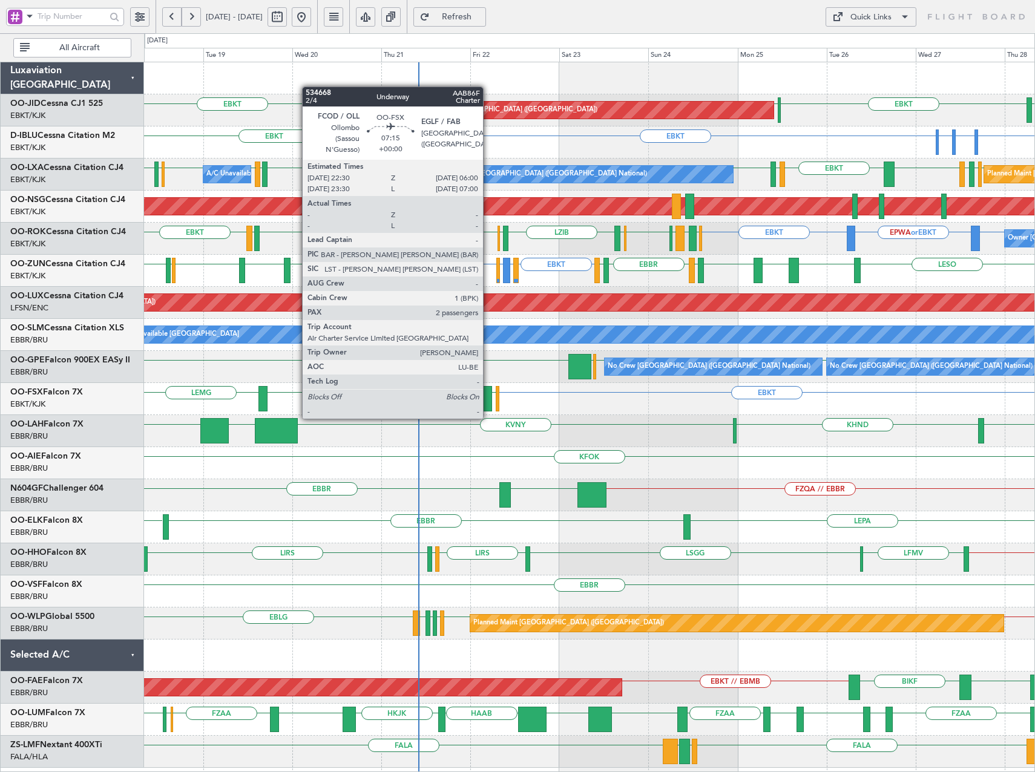
click at [487, 405] on div at bounding box center [478, 398] width 28 height 25
